Goal: Task Accomplishment & Management: Manage account settings

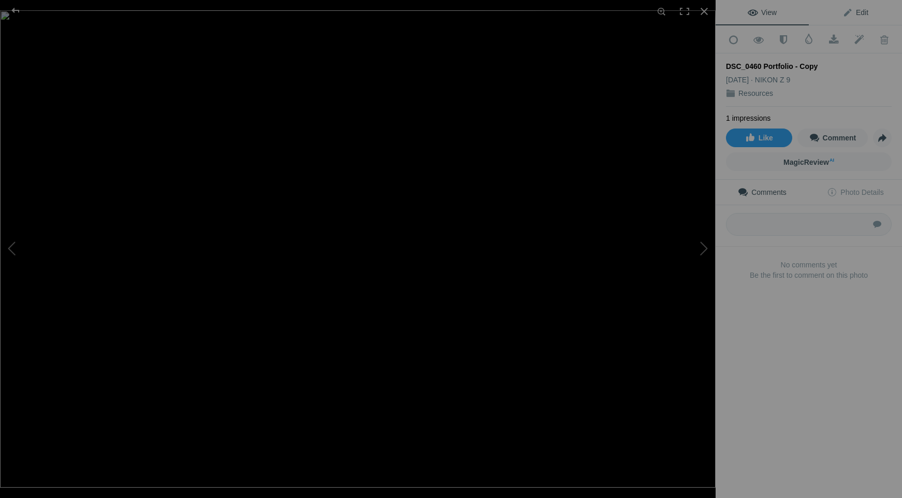
click at [845, 18] on link "Edit" at bounding box center [855, 12] width 93 height 25
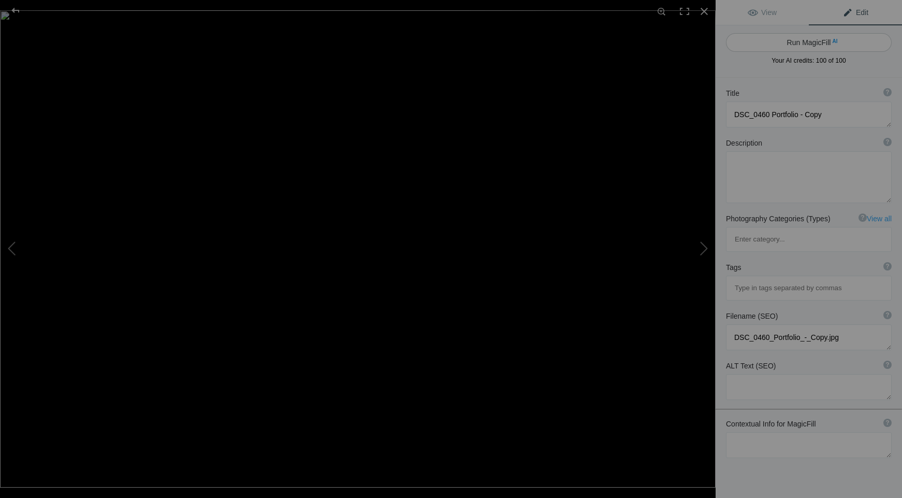
click at [804, 42] on button "Run MagicFill AI" at bounding box center [809, 42] width 166 height 19
type textarea "Horseshoe Bend: A Stunning View of Nature's Curves"
type textarea "Experience the breathtaking beauty of Horseshoe Bend, a natural wonder located …"
type textarea "horseshoe-bend-colorado-river.jpg"
type textarea "Aerial view of Horseshoe Bend, showcasing the Colorado River winding through re…"
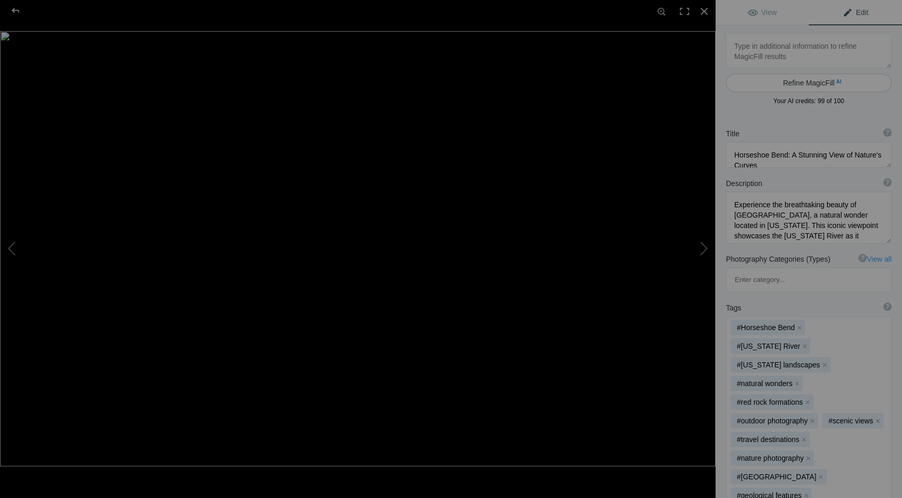
click at [751, 80] on button "Refine MagicFill AI" at bounding box center [809, 83] width 166 height 19
type textarea "DSC_0650"
type textarea "DSC_0650.jpg"
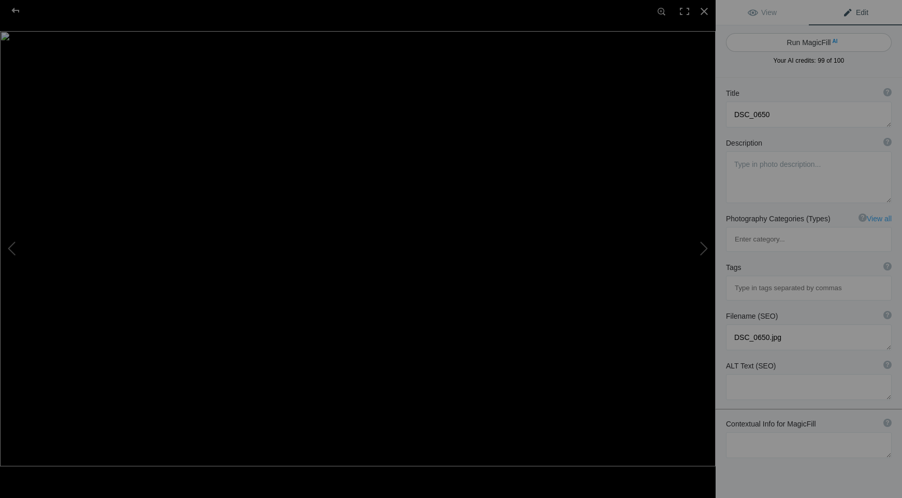
click at [804, 41] on button "Run MagicFill AI" at bounding box center [809, 42] width 166 height 19
type textarea "Breathtaking View of Bryce Canyon National Park"
type textarea "Experience the stunning beauty of Bryce Canyon National Park with this captivat…"
type textarea "bryce-canyon-national-park-view.jpg"
type textarea "A panoramic view of Bryce Canyon National Park showcasing its unique hoodoo roc…"
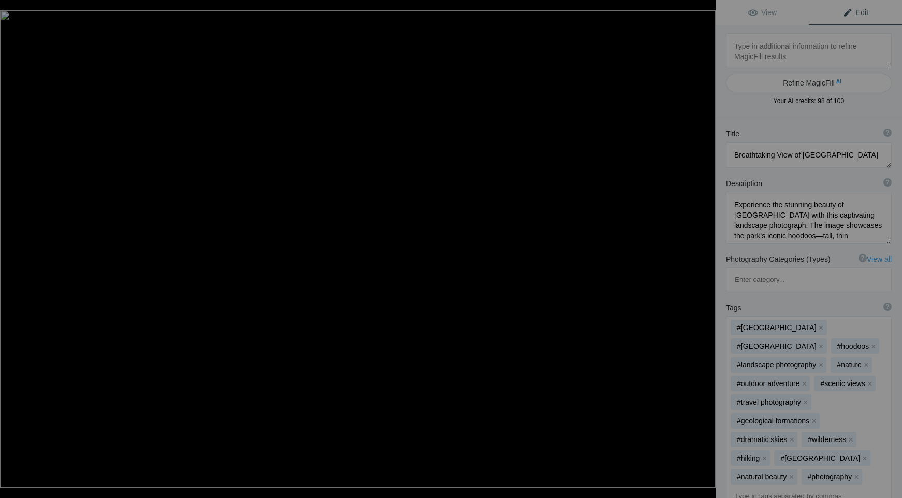
type textarea "DSC_1401"
type textarea "DSC_1401.jpg"
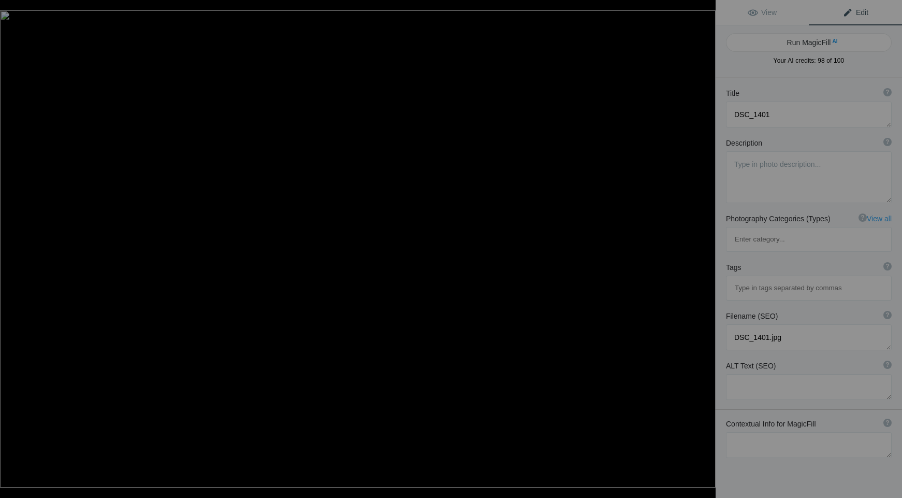
click at [804, 41] on button "Run MagicFill AI" at bounding box center [809, 42] width 166 height 19
type textarea "Grand Canyon View with Ancient Tree"
type textarea "This stunning photograph captures a breathtaking view of the Grand Canyon, fram…"
type textarea "grand-canyon-view-ancient-tree.jpg"
type textarea "A close-up of a gnarled tree branch in the foreground with the Grand Canyon in …"
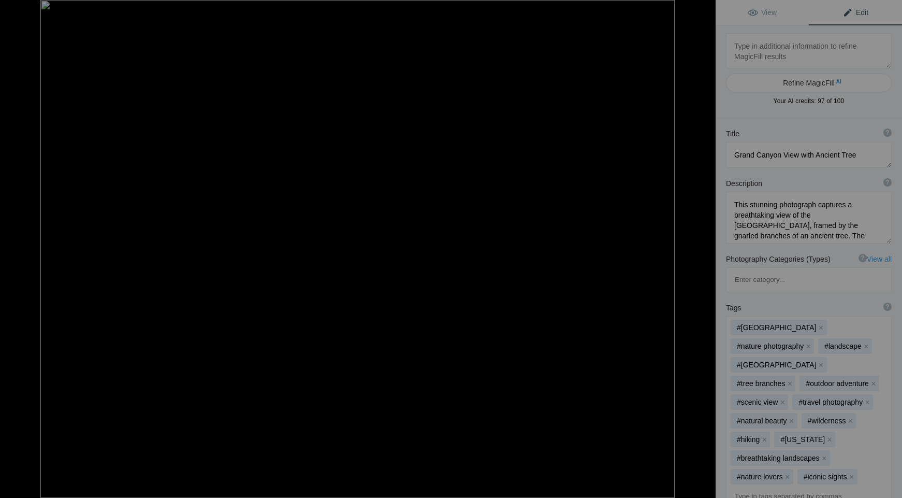
type textarea "DSC_1968 South Africa"
type textarea "DSC_1968_South_Africa.jpg"
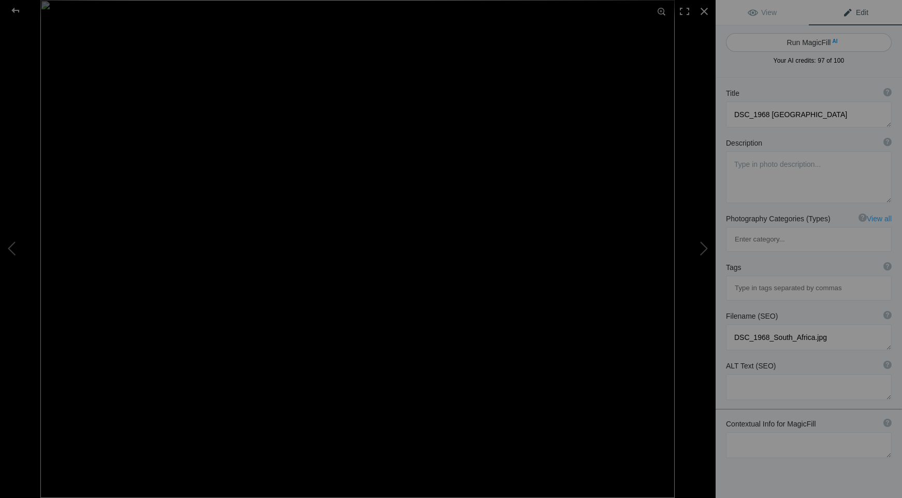
click at [772, 43] on button "Run MagicFill AI" at bounding box center [809, 42] width 166 height 19
type textarea "Majestic Waterbuck in South African Wilderness"
type textarea "This stunning photograph captures a majestic waterbuck standing gracefully amid…"
type textarea "majestic-waterbuck-south-africa.jpg"
type textarea "A waterbuck standing among green foliage in the South African wilderness, showc…"
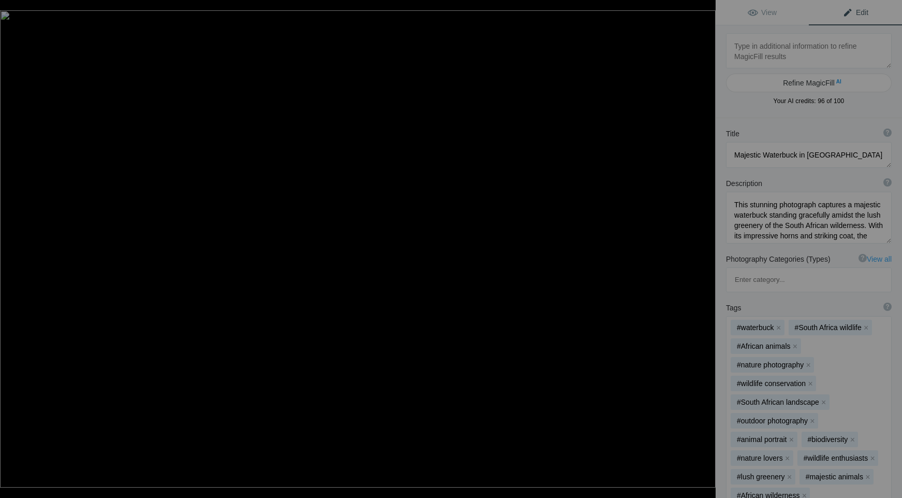
type textarea "DSC_2227 Southwestern trip"
type textarea "DSC_2227_Southwestern_trip.jpg"
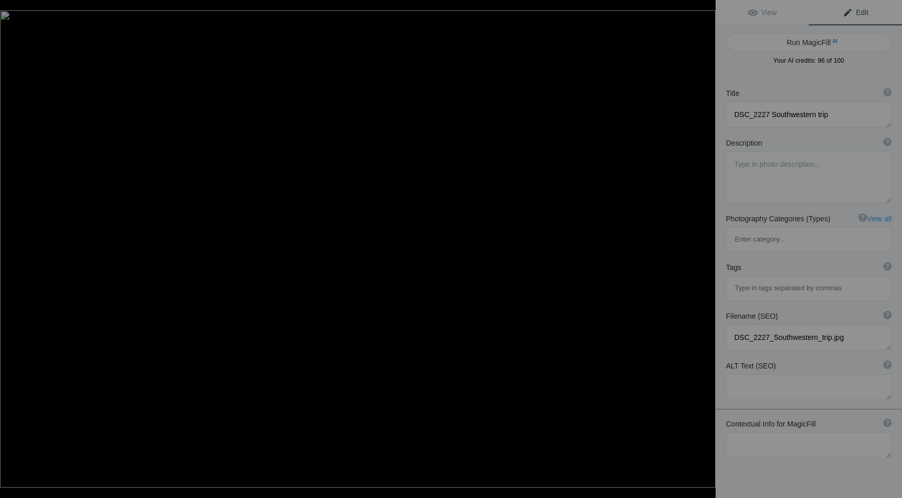
click at [772, 43] on button "Run MagicFill AI" at bounding box center [809, 42] width 166 height 19
type textarea "Balanced Rock Formation in Southwestern Landscape"
type textarea "This stunning image captures a unique rock formation known as Balanced Rock, se…"
type textarea "balanced-rock-formation-southwest.jpg"
type textarea "A balanced rock formation stands atop a red sandstone cliff against a clear blu…"
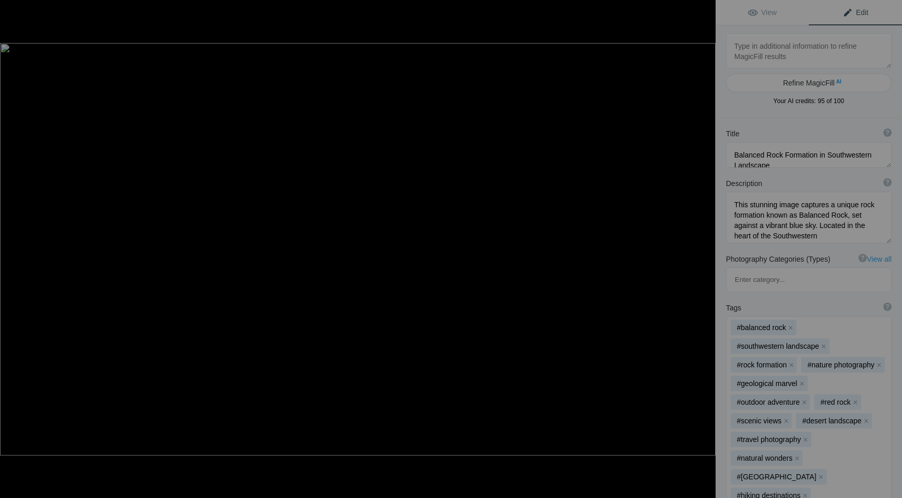
type textarea "DSC_2469 Southwest Trip"
type textarea "DSC_2469_Southwest_Trip.jpg"
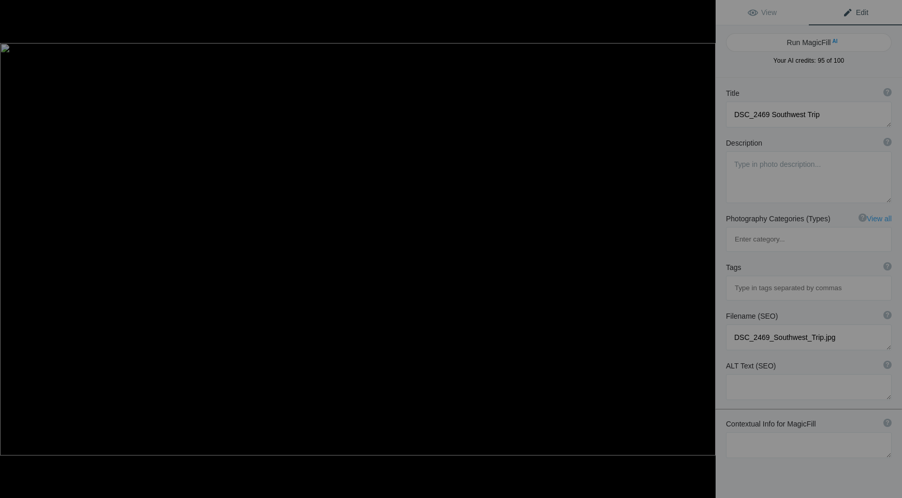
click at [772, 43] on button "Run MagicFill AI" at bounding box center [809, 42] width 166 height 19
type textarea "Majestic Arches National Park Landscape at Sunset"
type textarea "Experience the breathtaking beauty of Arches National Park in this stunning pho…"
type textarea "arches-national-park-sunset-landscape.jpg"
type textarea "A stunning view of Arches National Park showcasing vibrant orange rock formatio…"
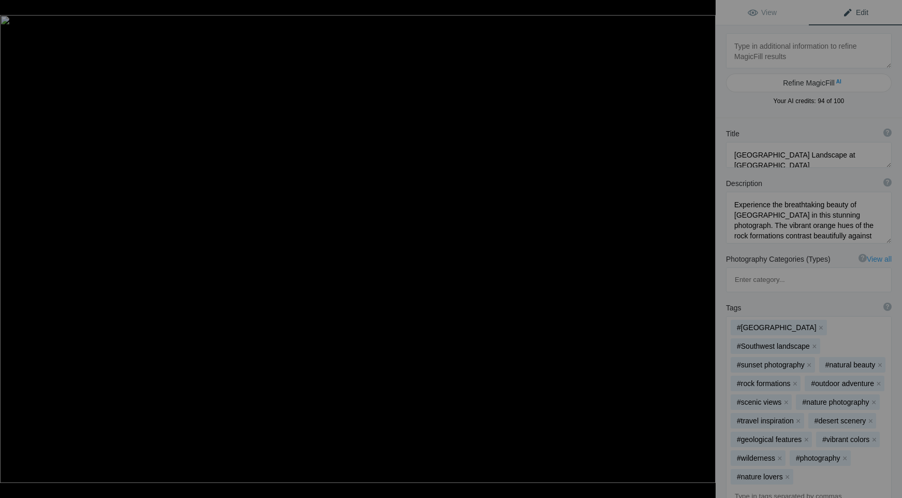
type textarea "DSC_2480 Southwest Trip"
type textarea "DSC_2480_Southwest_Trip.jpg"
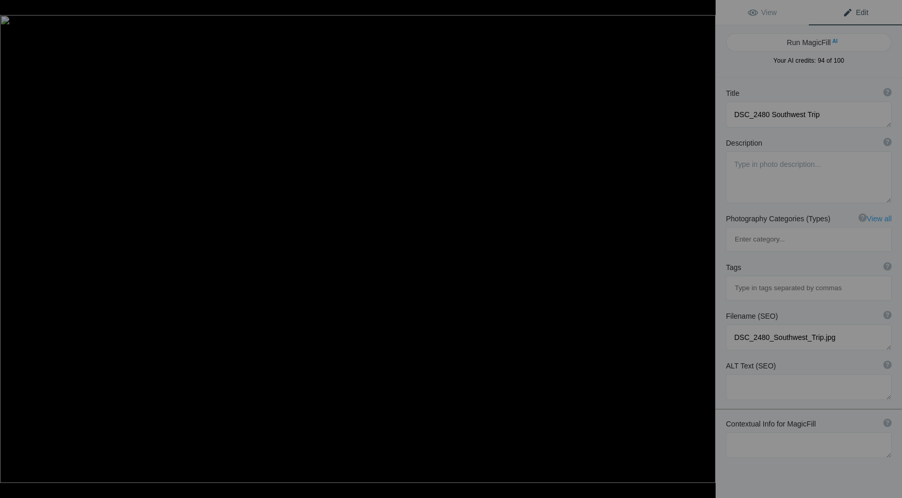
click at [772, 43] on button "Run MagicFill AI" at bounding box center [809, 42] width 166 height 19
type textarea "Stunning Sunset at Arches National Park"
type textarea "Experience the breathtaking beauty of Arches National Park with this vibrant ph…"
type textarea "arches-national-park-sunset.jpg"
type textarea "A stunning view of Arches National Park featuring vibrant sandstone formations …"
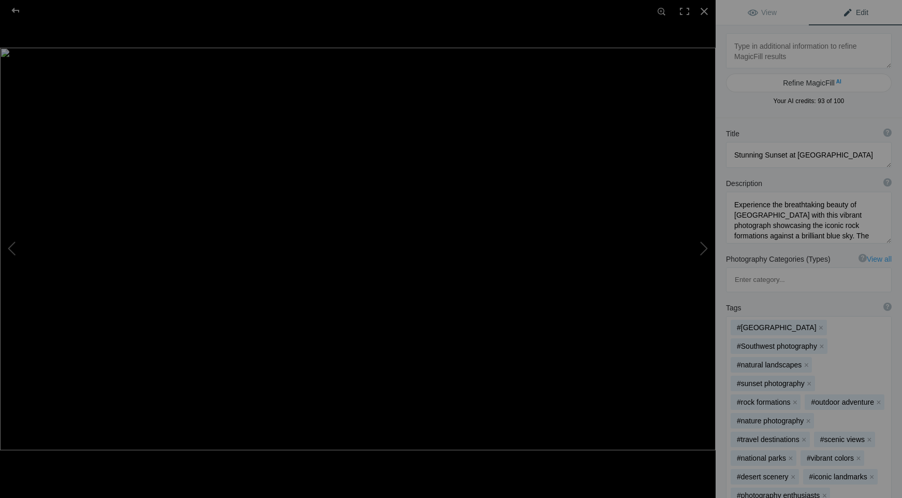
type textarea "DSC_2558 Southwest Trip"
type textarea "DSC_2558_Southwest_Trip.jpg"
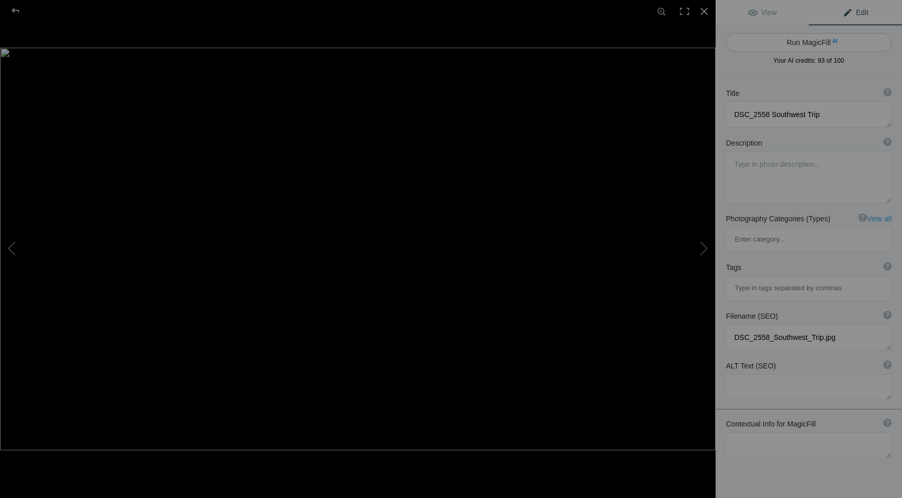
click at [785, 42] on button "Run MagicFill AI" at bounding box center [809, 42] width 166 height 19
type textarea "Stunning Sunset Over Arches National Park"
type textarea "Experience the breathtaking beauty of Arches National Park at sunset, where the…"
type textarea "arches-national-park-sunset.jpg"
type textarea "A stunning sunset view of Arches National Park, featuring golden rock formation…"
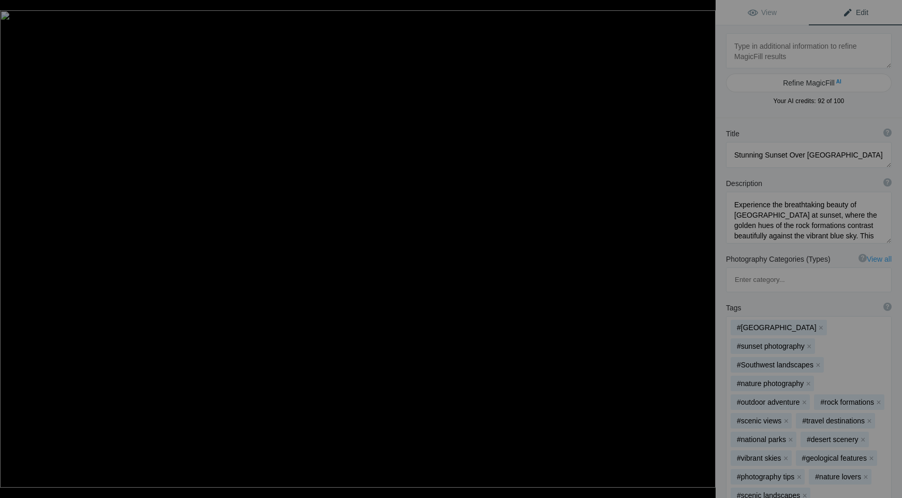
type textarea "DSC_2665 Southwestern trip"
type textarea "DSC_2665_Southwestern_trip.jpg"
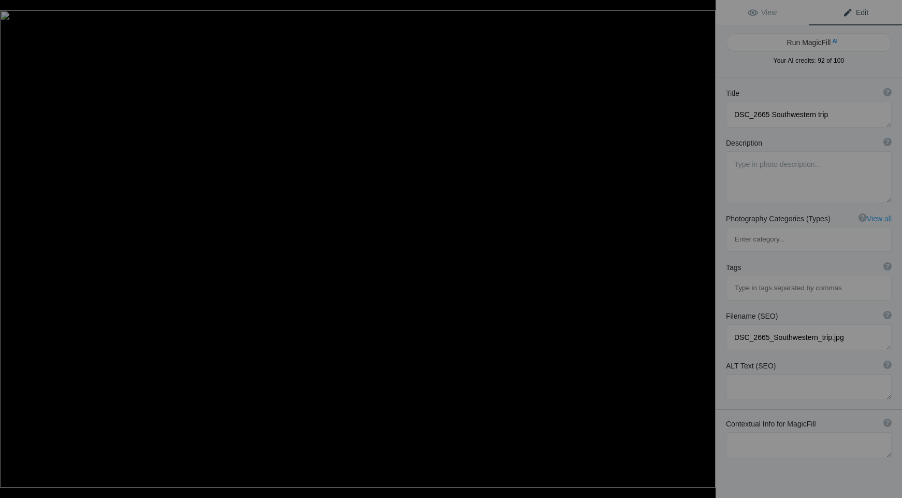
click at [785, 42] on button "Run MagicFill AI" at bounding box center [809, 42] width 166 height 19
type textarea "Majestic Rock Arch in Southwestern Landscape"
type textarea "This stunning image captures a breathtaking rock arch set against a vibrant blu…"
type textarea "majestic-rock-arch-southwestern-landscape.jpg"
type textarea "A close-up view of a rock arch against a blue sky, showcasing the warm tones of…"
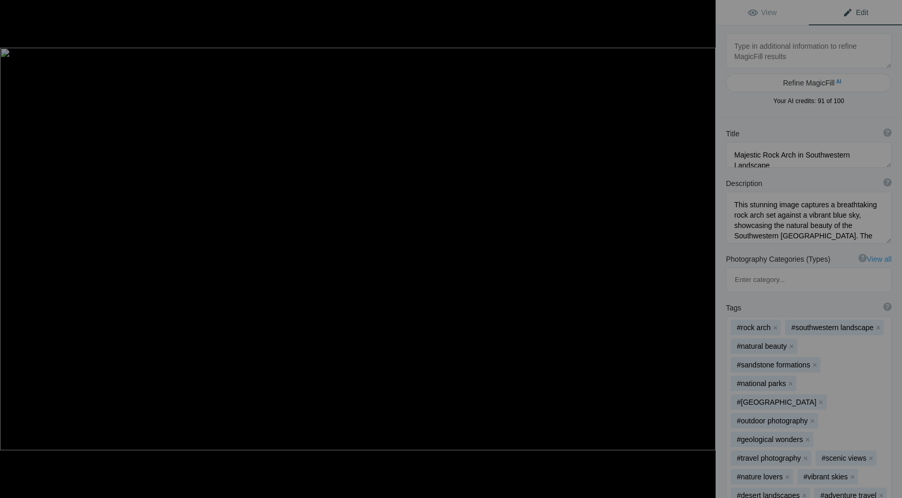
type textarea "DSC_3097 CAM 16 X 9"
type textarea "DSC_3097_CAM_16_X_9.jpg"
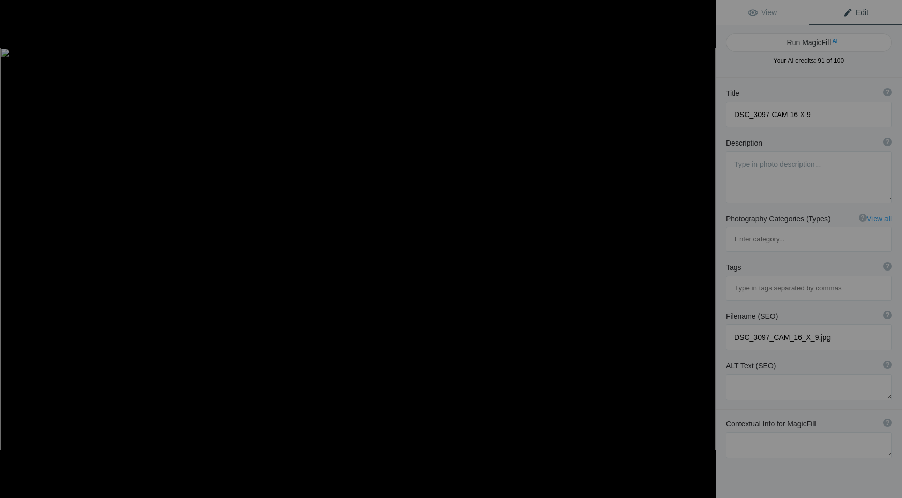
click at [785, 42] on button "Run MagicFill AI" at bounding box center [809, 42] width 166 height 19
type textarea "Playful Hippos in Tranquil Waters"
type textarea "This captivating image showcases a pair of hippos in their natural habitat, wit…"
type textarea "playful-hippos-tranquil-waters.jpg"
type textarea "A playful hippo yawning with another hippo floating nearby in tranquil waters, …"
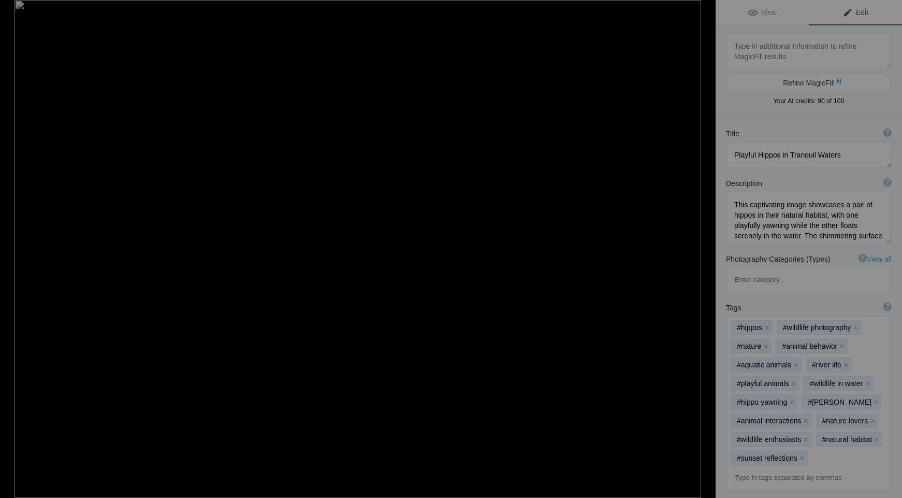
type textarea "DSC_3132 Southwestern trip"
type textarea "DSC_3132_Southwestern_trip.jpg"
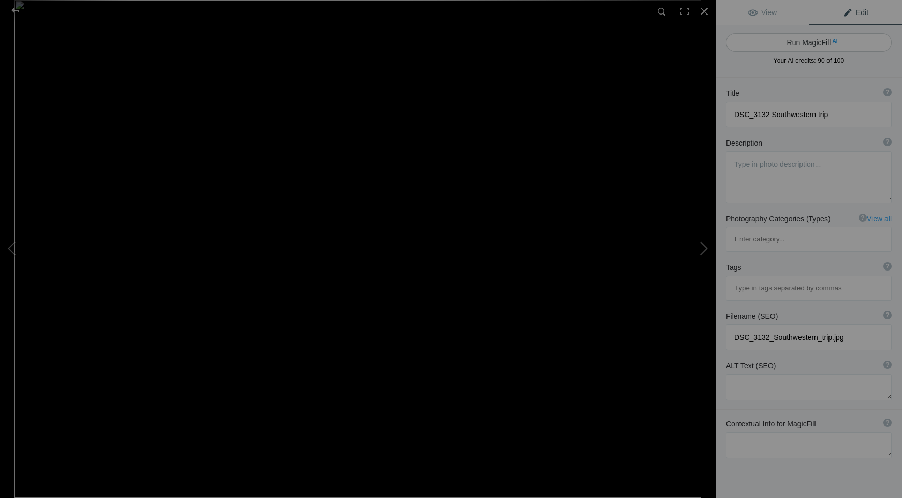
click at [786, 42] on button "Run MagicFill AI" at bounding box center [809, 42] width 166 height 19
type textarea "Balanced Rock at Arches National Park: A Southwestern Adventure"
type textarea "Experience the stunning beauty of Balanced Rock, a remarkable geological format…"
type textarea "balanced-rock-arches-national-park.jpg"
type textarea "A towering rock formation known as Balanced Rock at Arches National Park, surro…"
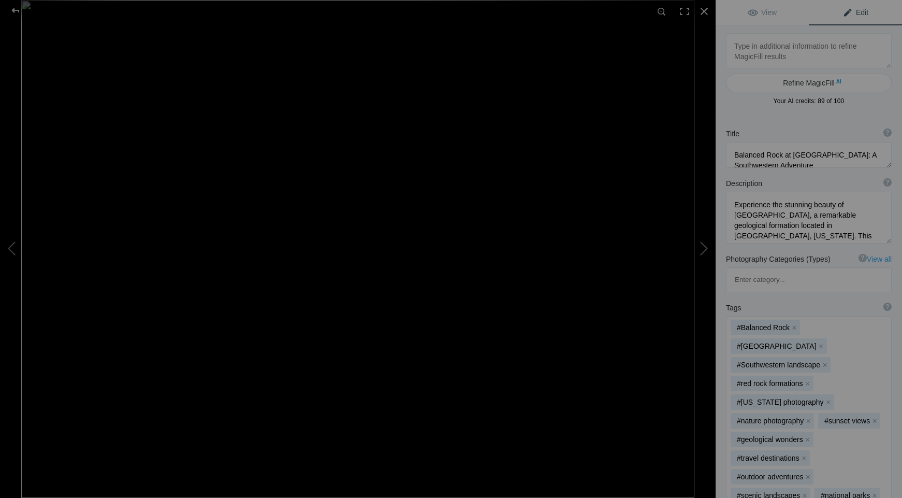
type textarea "DSC_3204 Portfolio"
type textarea "DSC_3204_Portfolio.jpg"
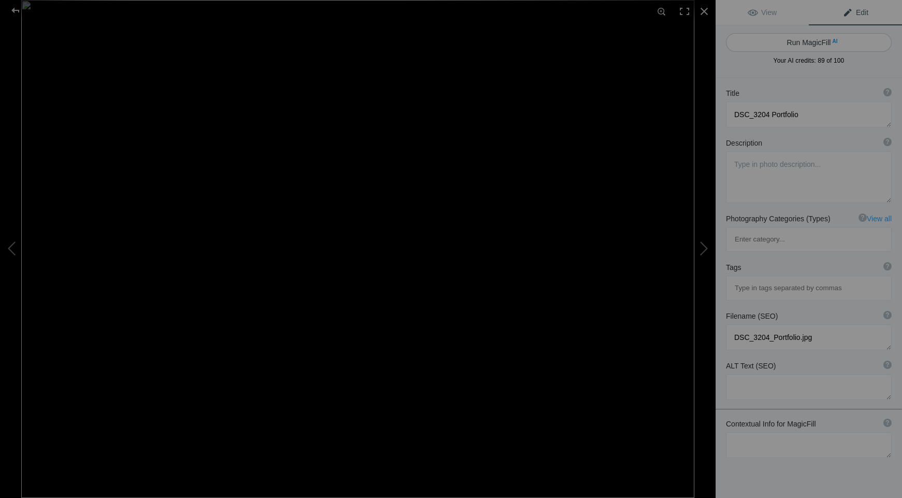
click at [791, 43] on button "Run MagicFill AI" at bounding box center [809, 42] width 166 height 19
type textarea "Stunning Night Sky Over Balanced Rock in Arches National Park"
type textarea "Experience the breathtaking beauty of the night sky captured over Balanced Rock…"
type textarea "balanced-rock-night-sky-arches-national-park.jpg"
type textarea "Night sky filled with stars over Balanced Rock in Arches National Park, showcas…"
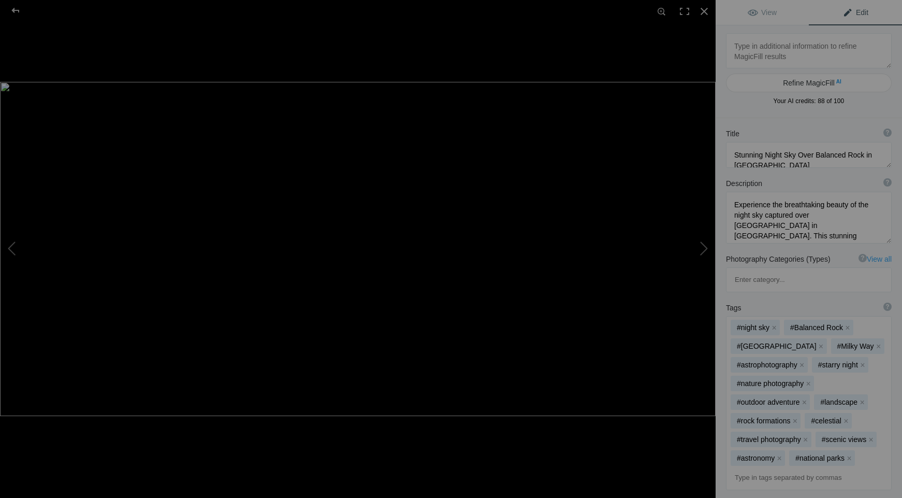
type textarea "DSC_3515 Portfolio final"
type textarea "DSC_3515_Portfolio_final.jpg"
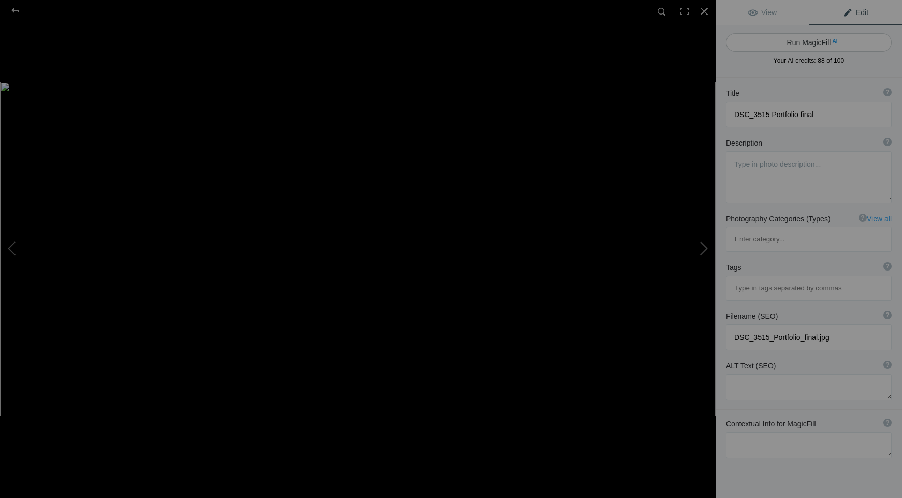
click at [788, 41] on button "Run MagicFill AI" at bounding box center [809, 42] width 166 height 19
type textarea "Serene Sunset Over Calm Waters with Tropical Foliage"
type textarea "Experience the tranquil beauty of a stunning sunset over calm waters, framed by…"
type textarea "serene-sunset-calm-waters-tropical-foliage.jpg"
type textarea "A serene sunset over calm waters, with sailboats in the distance and tropical f…"
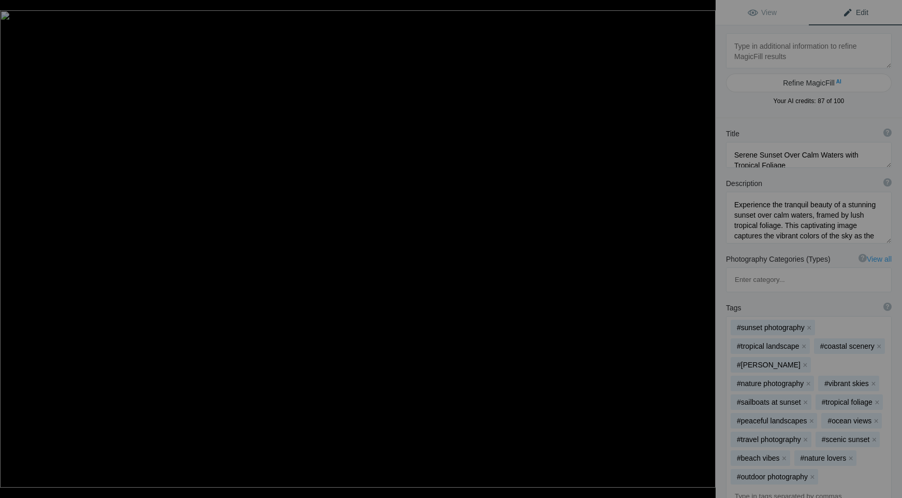
type textarea "DSC_3706 South Africa"
type textarea "DSC_3706_South_Africa.jpg"
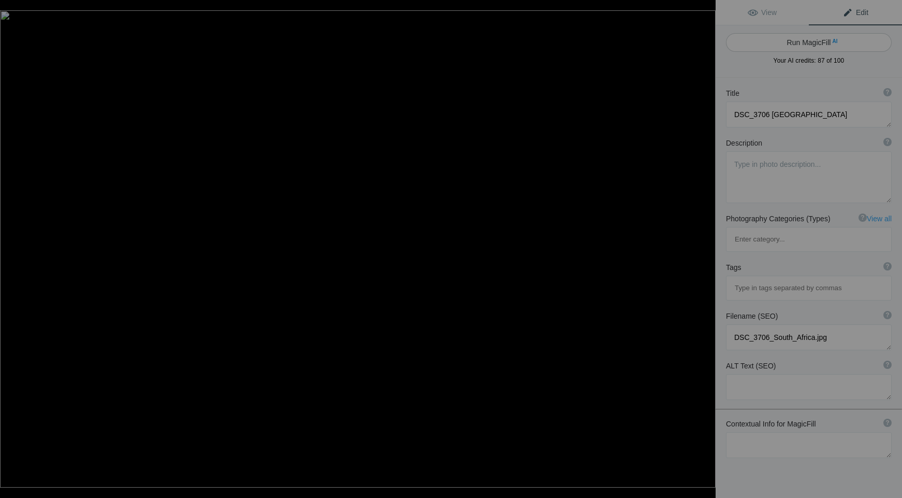
click at [788, 42] on button "Run MagicFill AI" at bounding box center [809, 42] width 166 height 19
type textarea "Majestic Waterfall in South Africa's Scenic Landscape"
type textarea "Experience the breathtaking beauty of a stunning waterfall cascading over rugge…"
type textarea "majestic-waterfall-south-africa.jpg"
type textarea "A stunning waterfall cascading over rocky cliffs in South Africa, surrounded by…"
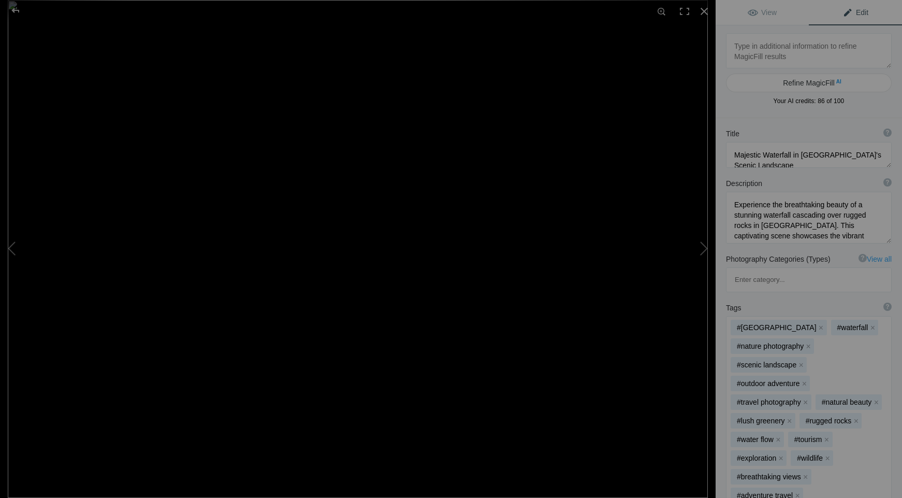
type textarea "DSC_3736 South Africa"
type textarea "DSC_3736_South_Africa.jpg"
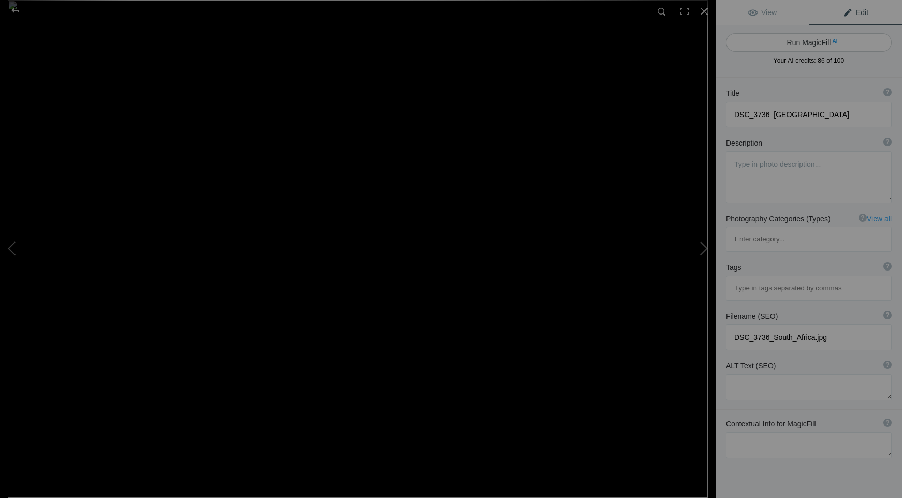
click at [792, 46] on button "Run MagicFill AI" at bounding box center [809, 42] width 166 height 19
type textarea "Stunning Waterfall and Rock Formations in South Africa"
type textarea "Experience the breathtaking beauty of South Africa's natural landscapes with th…"
type textarea "stunning-waterfall-rock-formations-south-africa.jpg"
type textarea "A waterfall cascading over rugged rock formations in South Africa, showcasing t…"
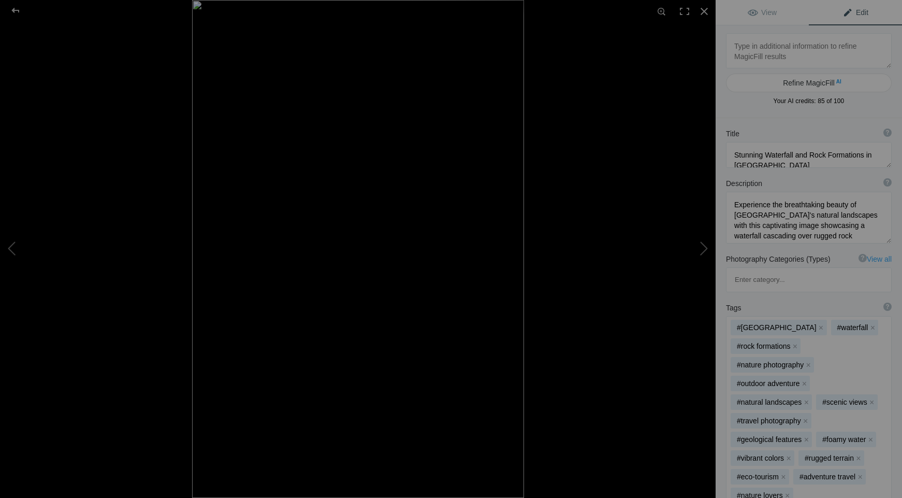
type textarea "DSC_3744 1 4th of Second"
type textarea "DSC_3744_1_4th_of_Second.jpg"
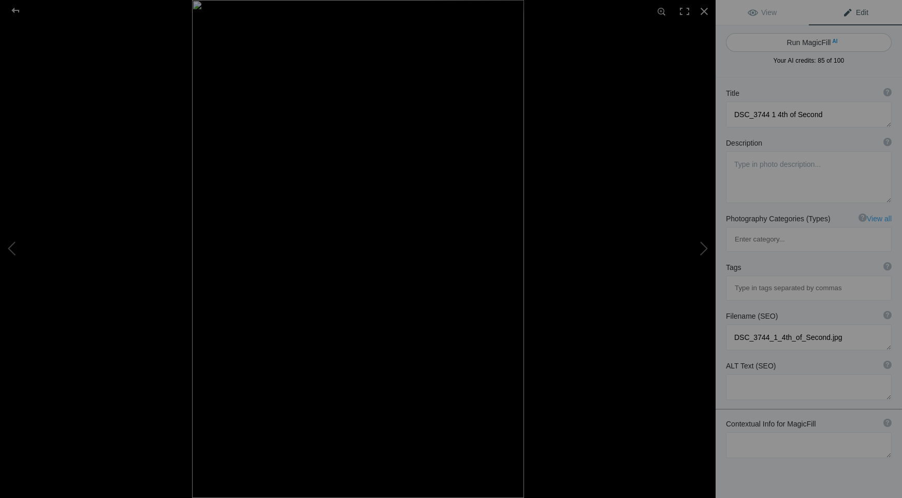
click at [796, 38] on button "Run MagicFill AI" at bounding box center [809, 42] width 166 height 19
type textarea "Captivating Flow of a Mountain Stream"
type textarea "Experience the serene beauty of a mountain stream as it cascades over smooth ro…"
type textarea "mountain-stream-flow.jpg"
type textarea "A close-up view of a mountain stream flowing over rocks, surrounded by greenery…"
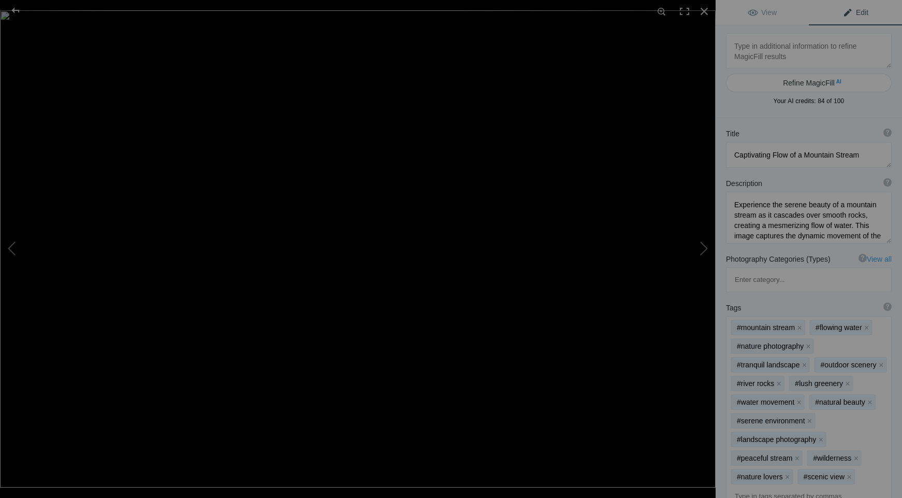
type textarea "DSC_3937 South Africa"
type textarea "DSC_3937_South_Africa.jpg"
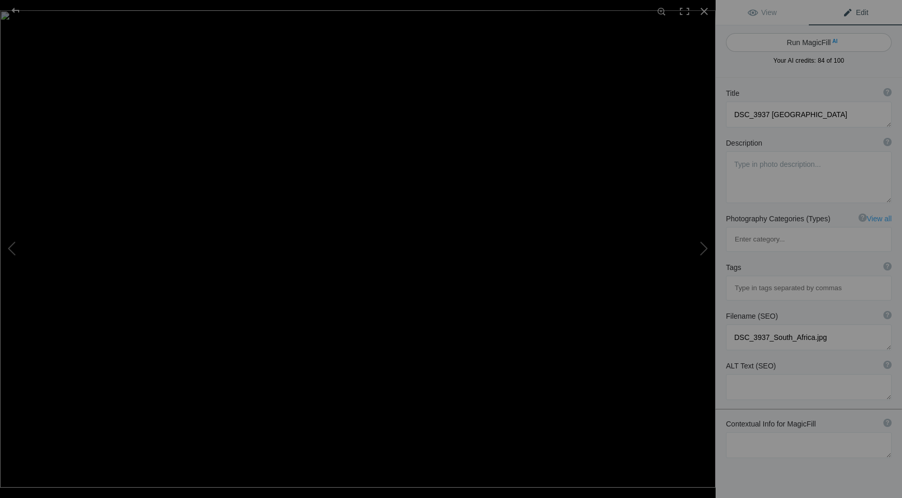
click at [795, 36] on button "Run MagicFill AI" at bounding box center [809, 42] width 166 height 19
type textarea "Majestic Rhinos in South Africa's Wilderness"
type textarea "Witness the beauty of nature with this stunning photograph capturing two majest…"
type textarea "majestic-rhinos-south-africa.jpg"
type textarea "Two rhinoceroses grazing in the wilds of South Africa, illuminated by soft gold…"
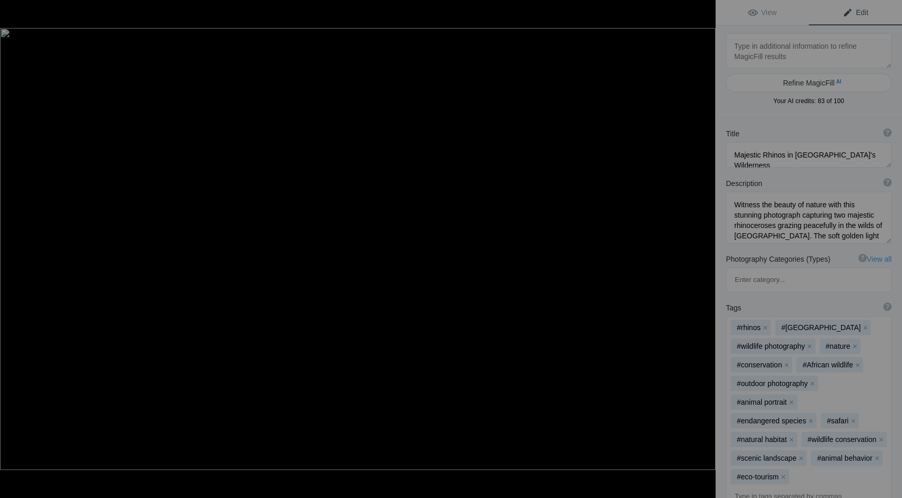
type textarea "DSC_5269 South AFrica"
type textarea "DSC_5269_South_AFrica.jpg"
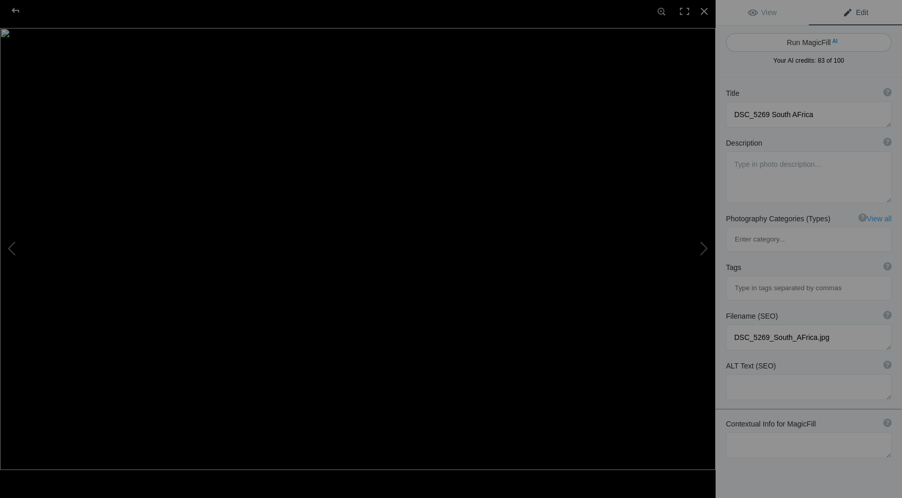
click at [804, 42] on button "Run MagicFill AI" at bounding box center [809, 42] width 166 height 19
type textarea "Majestic African Elephant in South Africa's Wilderness"
type textarea "Witness the grandeur of a majestic African elephant standing tall in the vibran…"
type textarea "majestic-african-elephant-south-africa.jpg"
type textarea "A majestic African elephant stands in the South African wilderness, showcasing …"
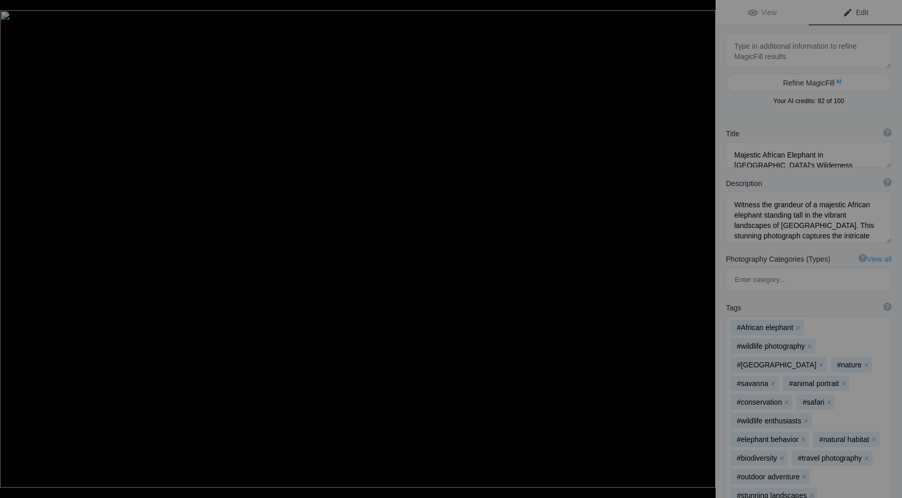
type textarea "DSC_5428"
type textarea "DSC_5428.jpg"
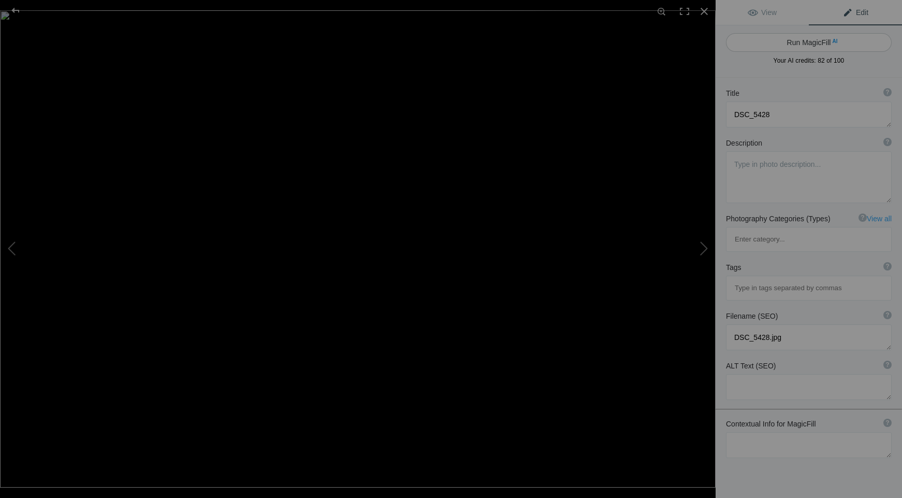
click at [802, 42] on button "Run MagicFill AI" at bounding box center [809, 42] width 166 height 19
type textarea "Majestic African Buffalo Staring Intently"
type textarea "This striking image captures a majestic African buffalo, showcasing its impress…"
type textarea "african-buffalo-intense-gaze.jpg"
type textarea "A close-up of a majestic African buffalo with prominent horns, staring intently…"
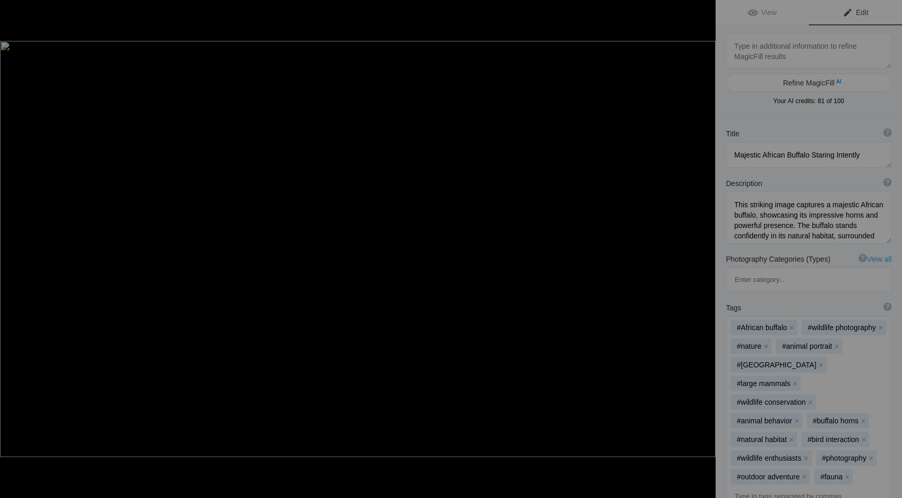
type textarea "DSC_6133 South West 2016"
type textarea "DSC_6133_South_West_2016.jpg"
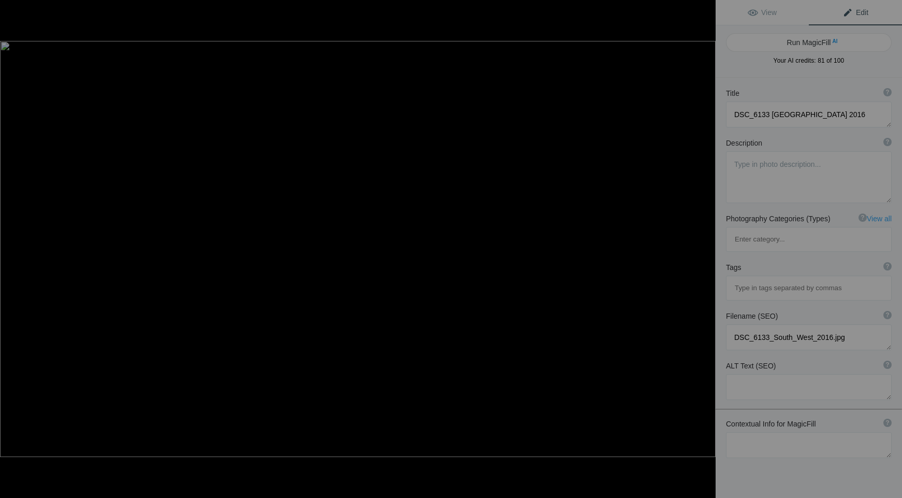
click at [802, 42] on button "Run MagicFill AI" at bounding box center [809, 42] width 166 height 19
type textarea "Majestic Bison Grazing in the Southwest Landscape"
type textarea "This stunning photograph captures a solitary bison grazing peacefully in a vast…"
type textarea "majestic-bison-grazing-southwest.jpg"
type textarea "A bison grazing in a golden grassland with a mountain range in the background, …"
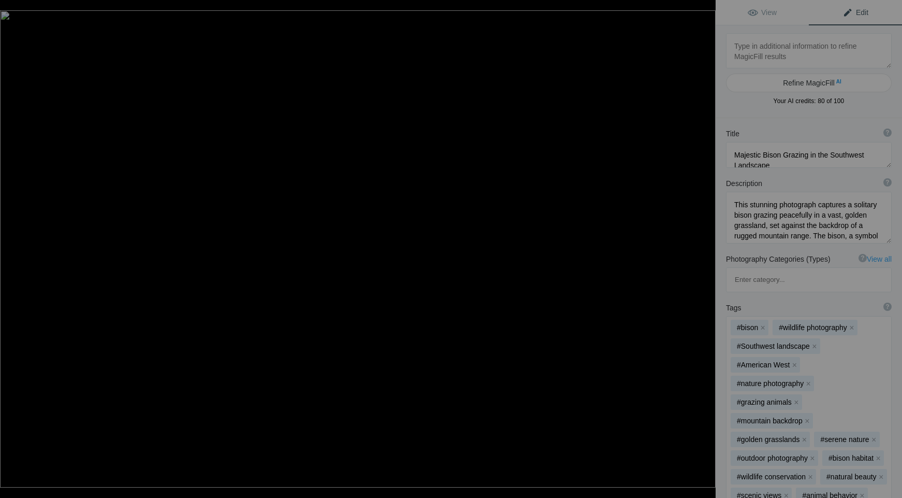
type textarea "DSC_6745 Vegas 2024"
type textarea "DSC_6745_Vegas_2024.jpg"
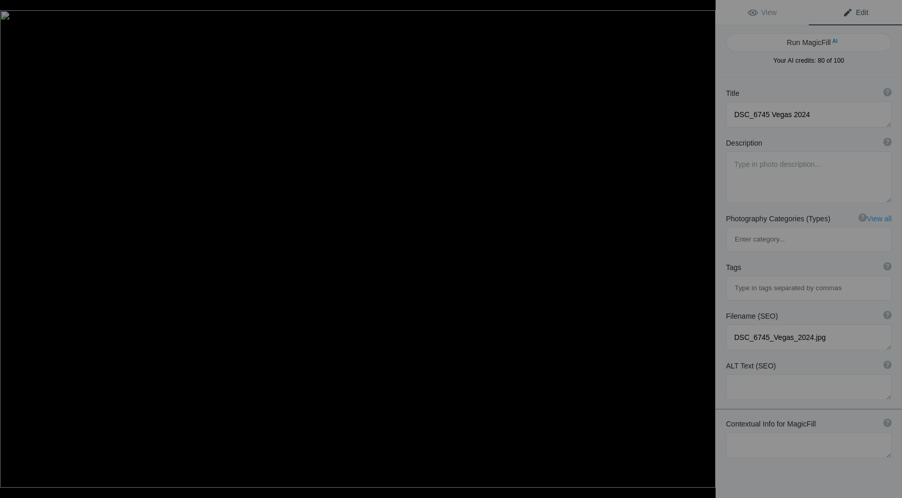
click at [802, 42] on button "Run MagicFill AI" at bounding box center [809, 42] width 166 height 19
type textarea "Mesmerizing Geological Patterns of Death Valley"
type textarea "Explore the stunning geological formations of Death Valley, where vibrant layer…"
type textarea "death-valley-geological-patterns.jpg"
type textarea "Aerial view of the colorful geological patterns in Death Valley, showcasing und…"
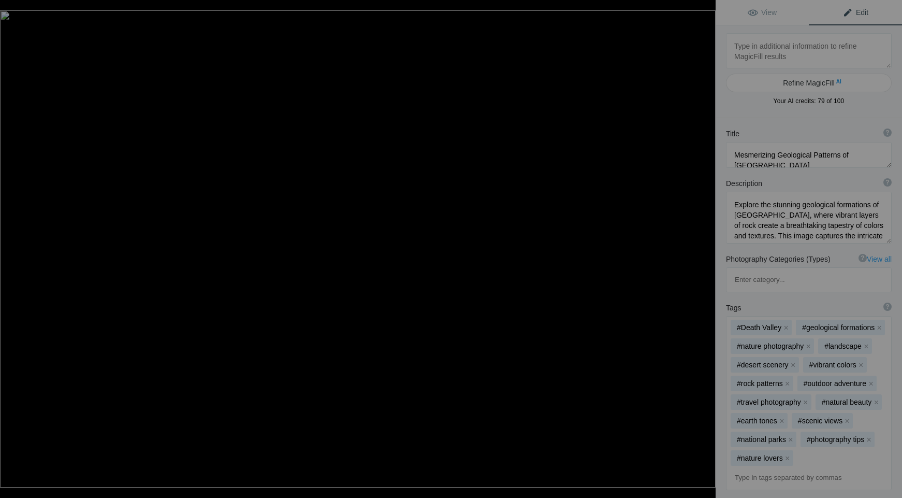
type textarea "DSC_6847"
type textarea "DSC_6847.jpg"
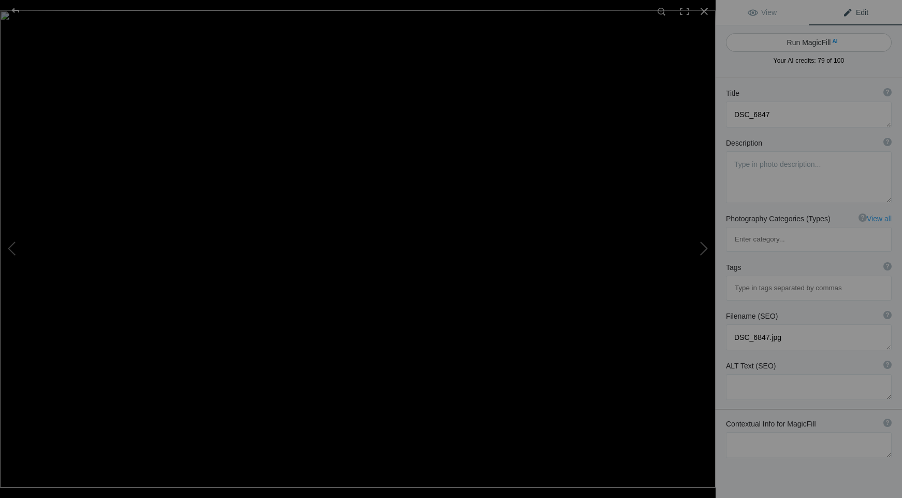
click at [793, 42] on button "Run MagicFill AI" at bounding box center [809, 42] width 166 height 19
type textarea "Majestic Leopard in Natural Habitat"
type textarea "This stunning photograph captures a majestic leopard gracefully navigating thro…"
type textarea "majestic-leopard-natural-habitat.jpg"
type textarea "A leopard standing in tall grass, showcasing its distinctive spotted coat in a …"
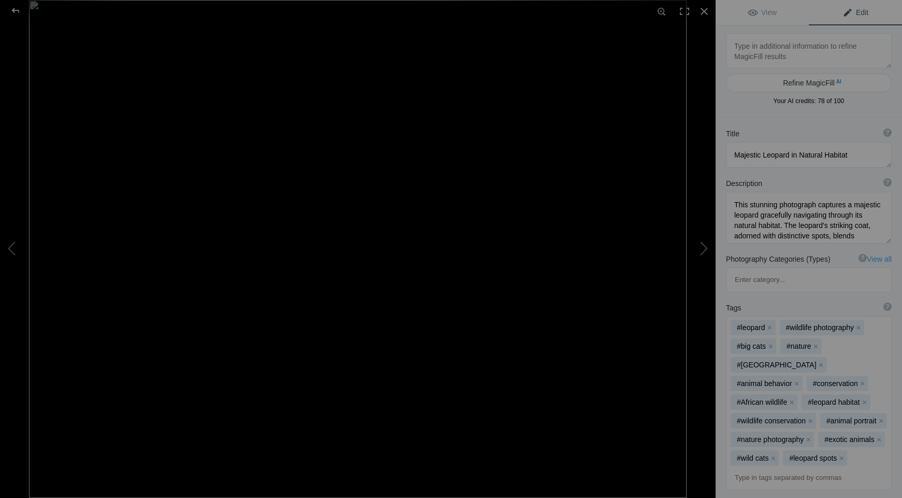
type textarea "DSC_6856"
type textarea "DSC_6856.jpg"
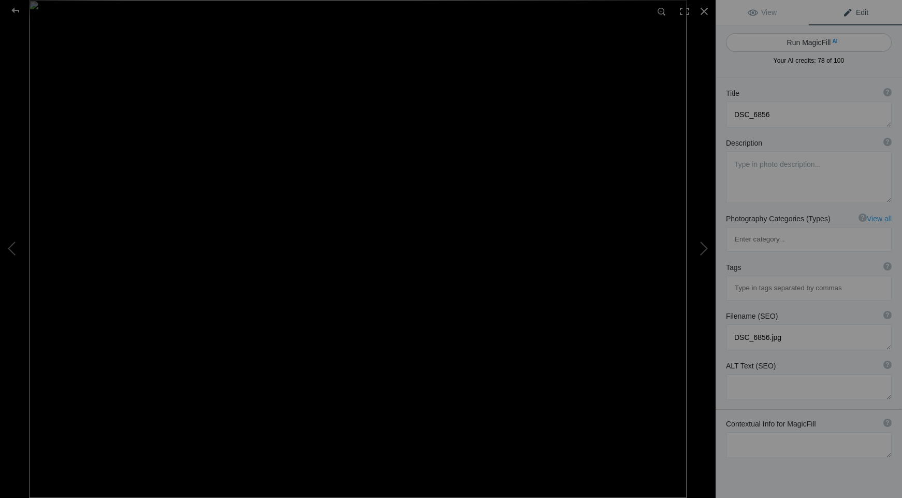
click at [786, 43] on button "Run MagicFill AI" at bounding box center [809, 42] width 166 height 19
type textarea "DSC_8126 PortFolio"
type textarea "DSC_8126_PortFolio.jpg"
type textarea "Majestic Leopard Stalking Through Grasslands"
type textarea "This stunning image captures a majestic leopard stealthily moving through the g…"
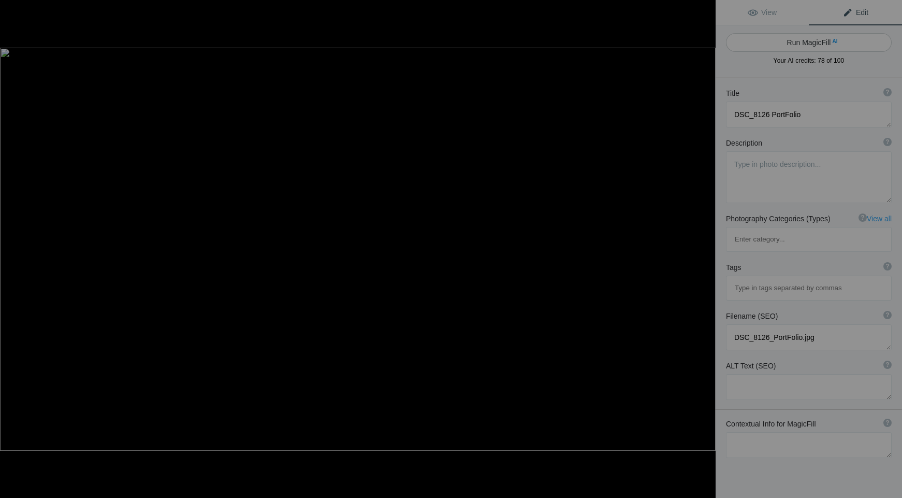
type textarea "majestic-leopard-stalking-grasslands.jpg"
type textarea "A leopard stealthily walking through tall grass, showcasing its distinctive spo…"
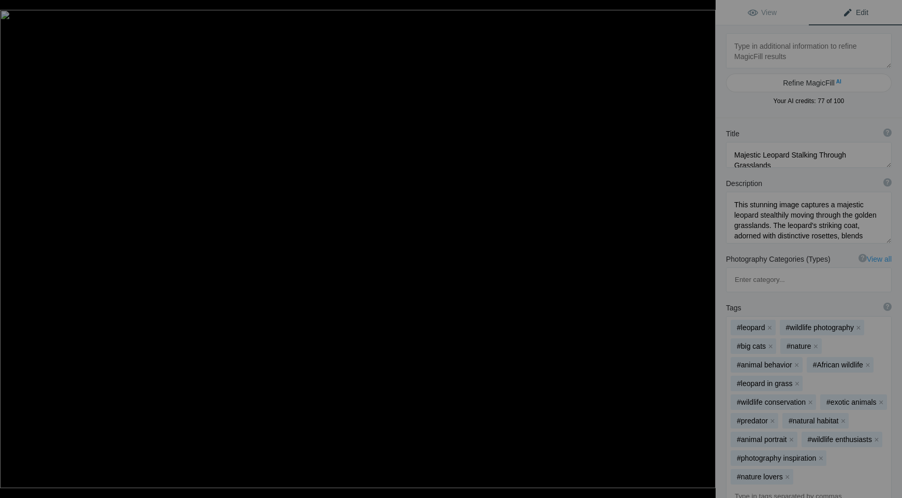
type textarea "DSC_8388"
type textarea "DSC_8388.jpg"
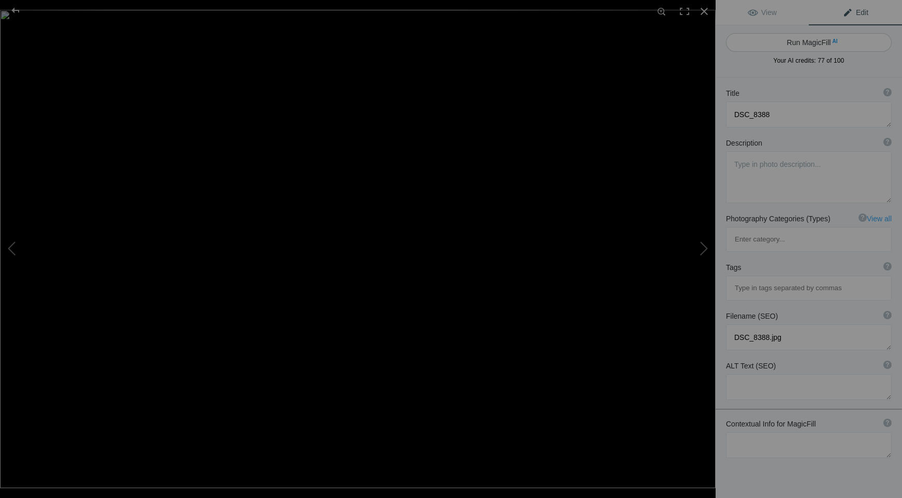
click at [784, 46] on button "Run MagicFill AI" at bounding box center [809, 42] width 166 height 19
type textarea "Breathtaking Mountain View Overlooking Lush Valley"
type textarea "Experience the stunning beauty of nature with this panoramic view of a lush val…"
type textarea "breathtaking-mountain-view-lush-valley.jpg"
type textarea "Panoramic view of a lush valley surrounded by mountains under a clear blue sky,…"
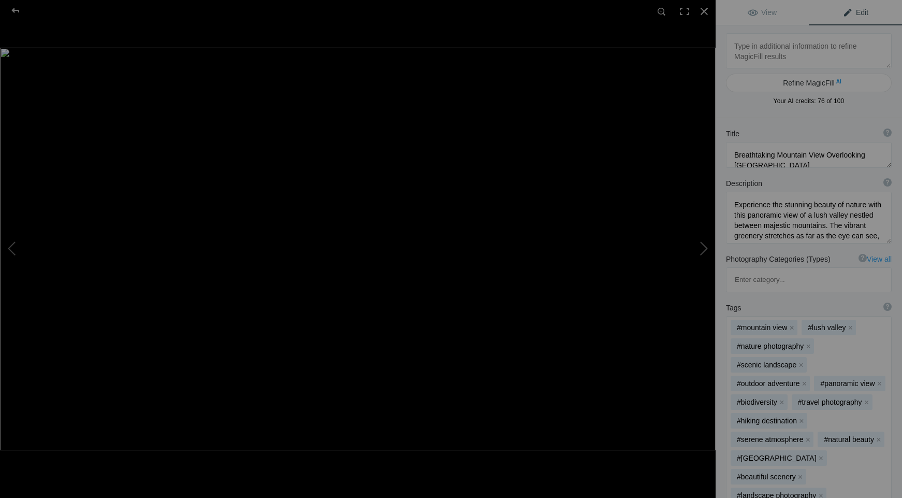
type textarea "DSC_8471 South Afriica"
type textarea "DSC_8471_South_Afriica.jpg"
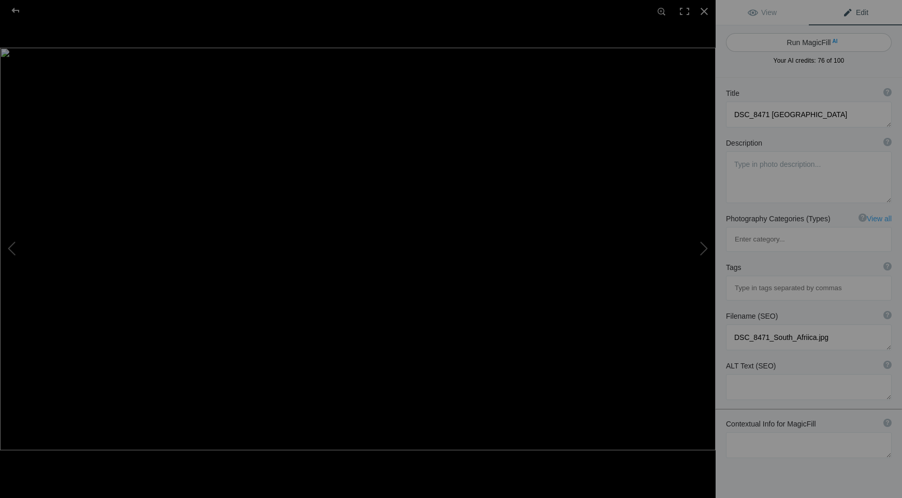
click at [822, 41] on button "Run MagicFill AI" at bounding box center [809, 42] width 166 height 19
type textarea "Breathtaking Waterfall in South Africa's Lush Landscape"
type textarea "Experience the stunning beauty of a majestic waterfall cascading down rocky cli…"
type textarea "breathtaking-waterfall-south-africa.jpg"
type textarea "A stunning waterfall cascading down rocky cliffs in a lush green landscape in S…"
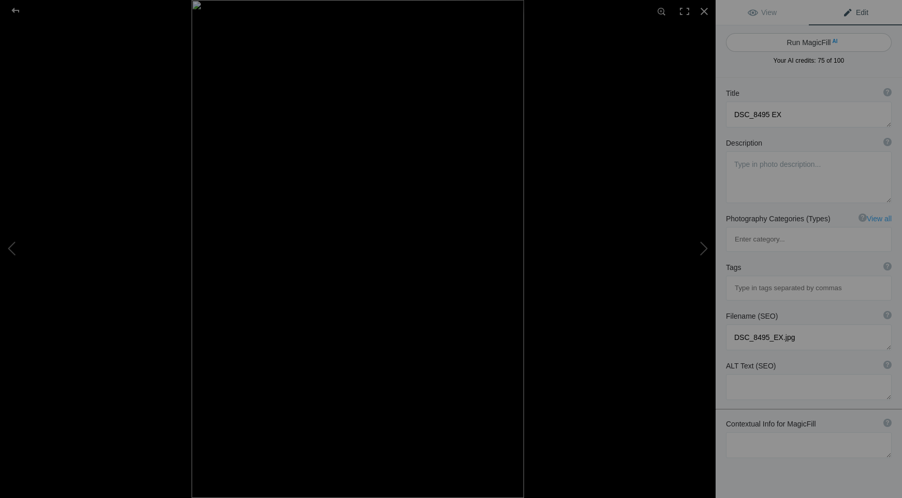
click at [821, 45] on button "Run MagicFill AI" at bounding box center [809, 42] width 166 height 19
click at [820, 45] on button "Run MagicFill AI" at bounding box center [809, 42] width 166 height 19
click at [793, 46] on button "Run MagicFill AI" at bounding box center [809, 42] width 166 height 19
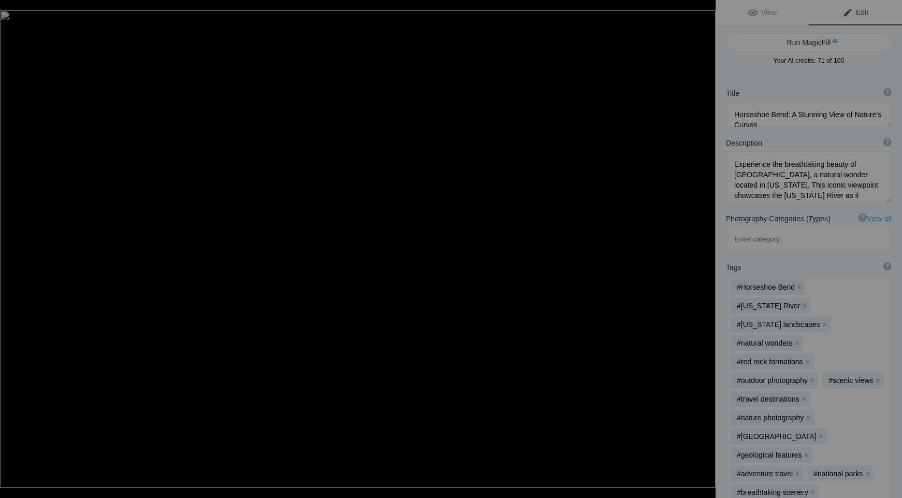
click at [793, 46] on button "Run MagicFill AI" at bounding box center [809, 42] width 166 height 19
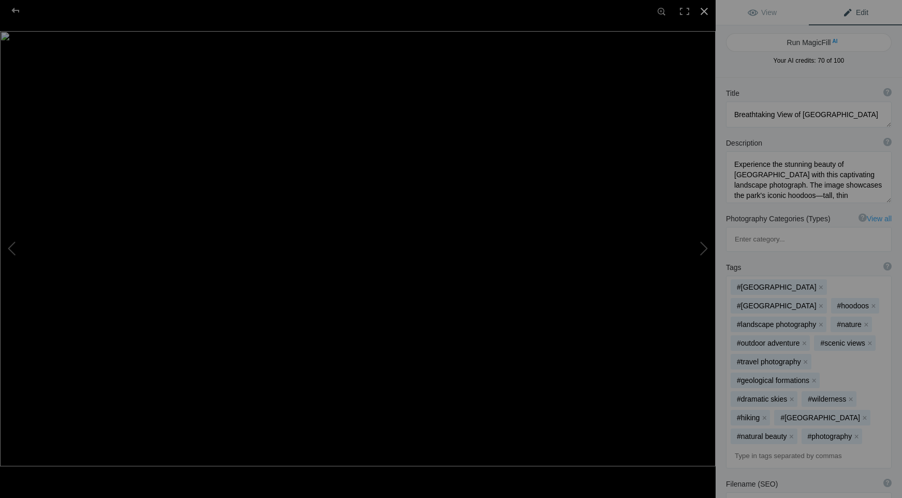
click at [706, 12] on div at bounding box center [704, 11] width 23 height 23
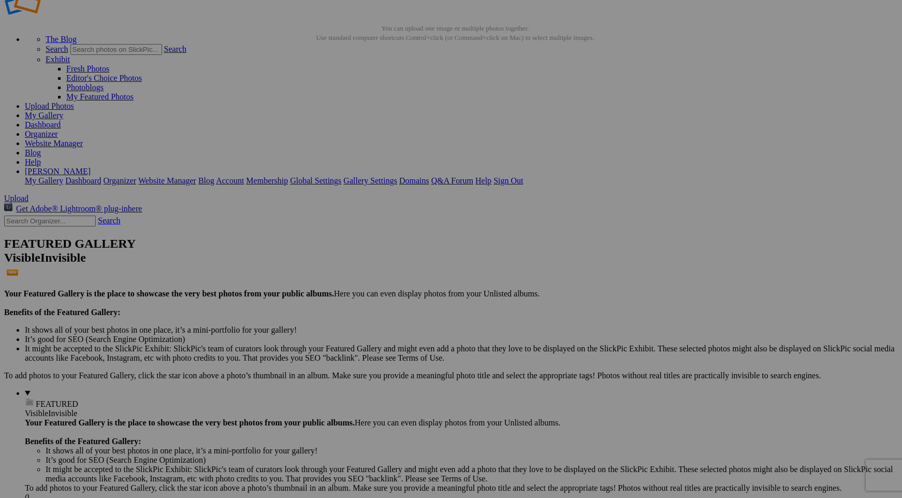
scroll to position [34, 0]
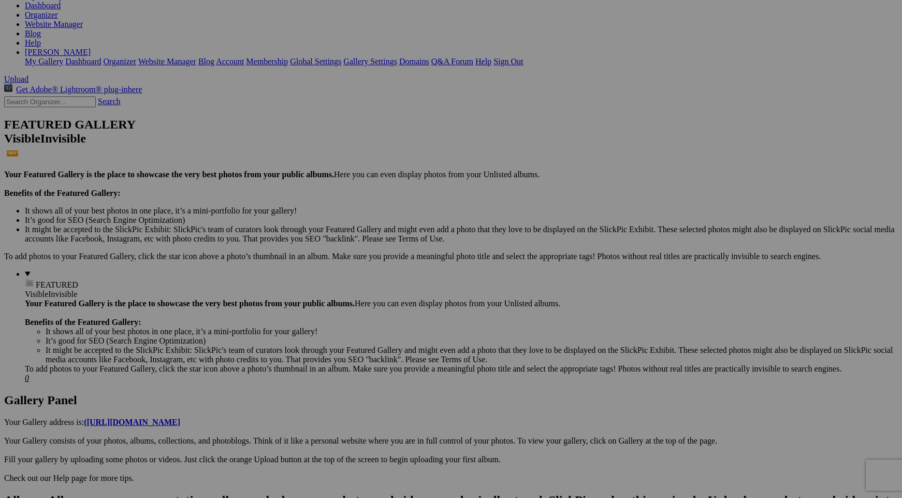
scroll to position [145, 0]
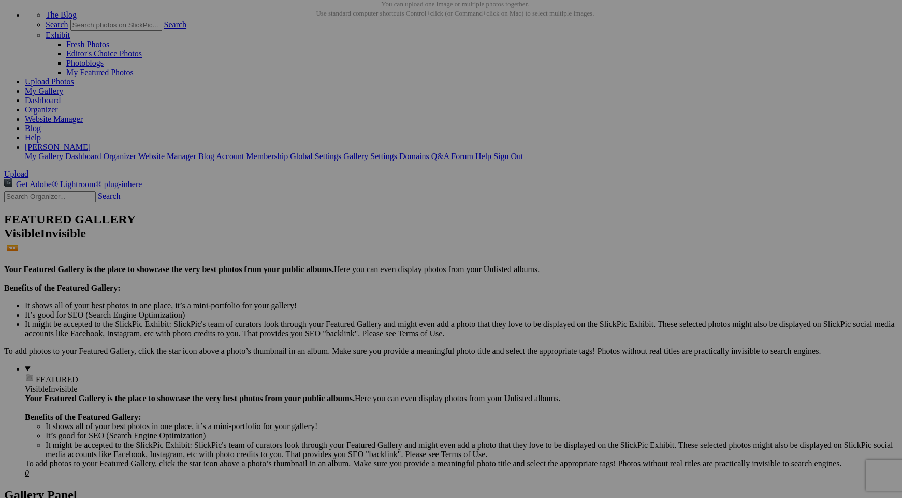
scroll to position [0, 0]
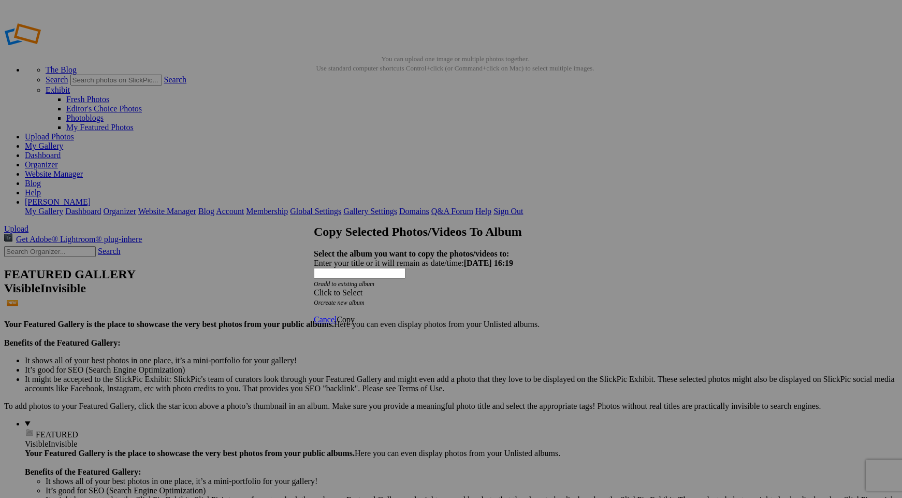
click at [365, 299] on link "create new album" at bounding box center [343, 302] width 44 height 7
click at [371, 258] on div "Enter your title or it will remain as date/time: 2025-08-31 16:19" at bounding box center [451, 262] width 274 height 9
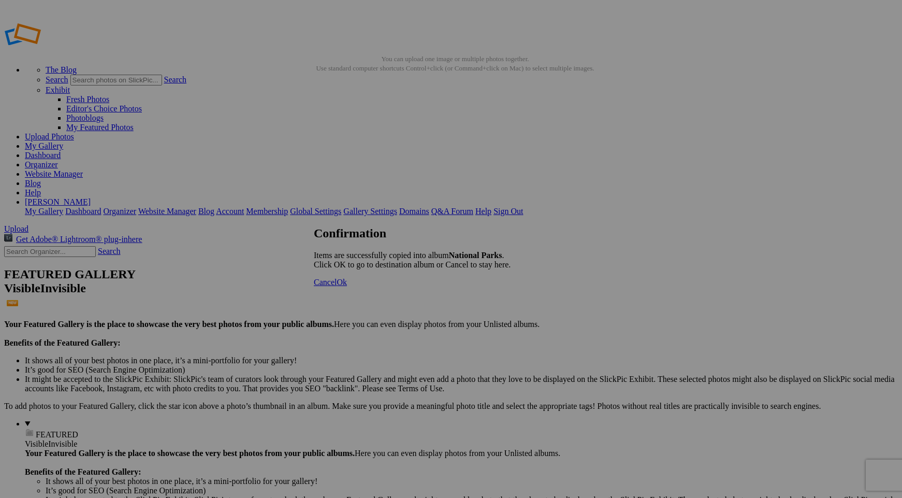
click at [337, 286] on span "Cancel" at bounding box center [325, 282] width 23 height 9
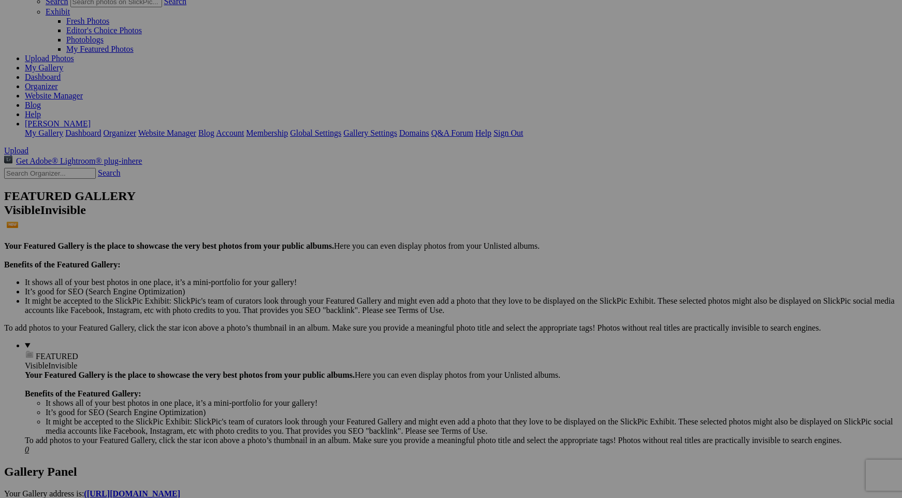
scroll to position [81, 0]
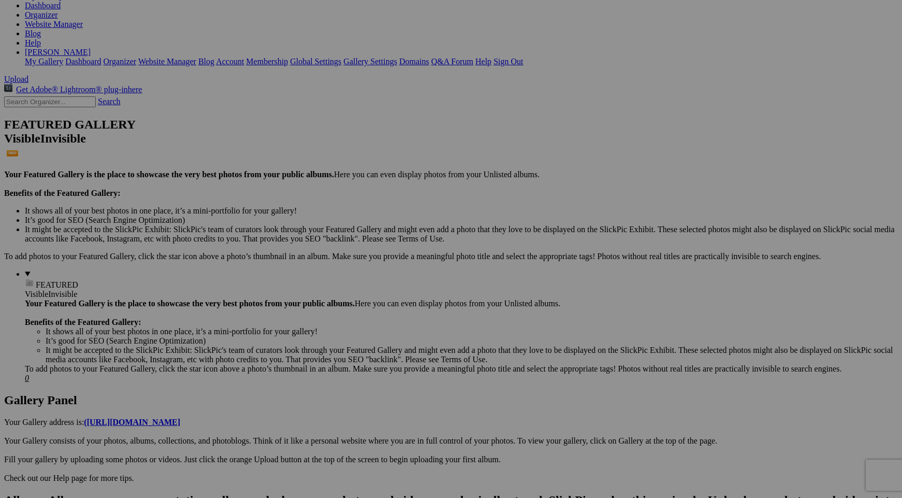
scroll to position [186, 0]
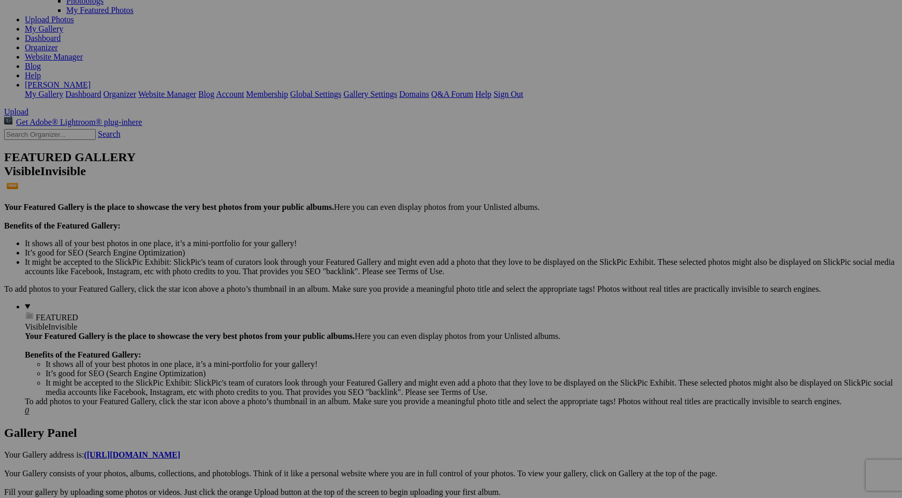
scroll to position [0, 0]
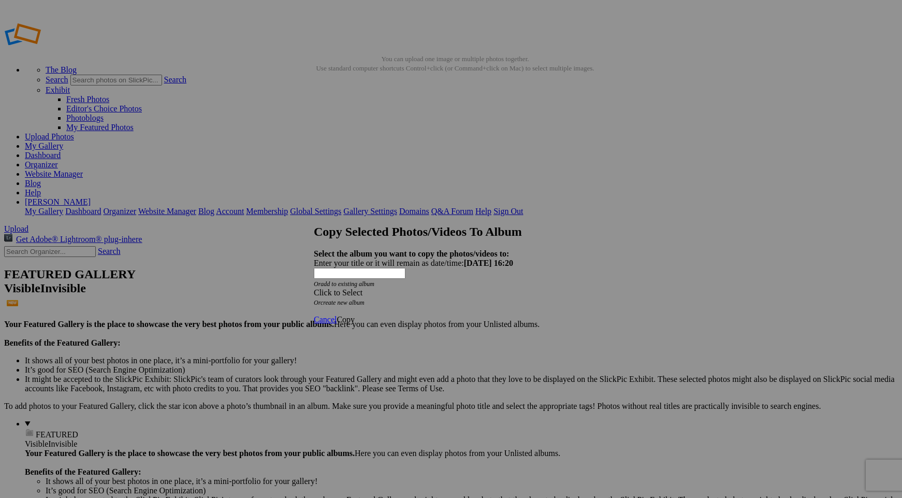
click at [361, 299] on link "create new album" at bounding box center [343, 302] width 44 height 7
click at [361, 258] on div "Enter your title or it will remain as date/time: 2025-08-31 16:20" at bounding box center [451, 262] width 274 height 9
click at [355, 296] on span "Copy" at bounding box center [346, 291] width 18 height 9
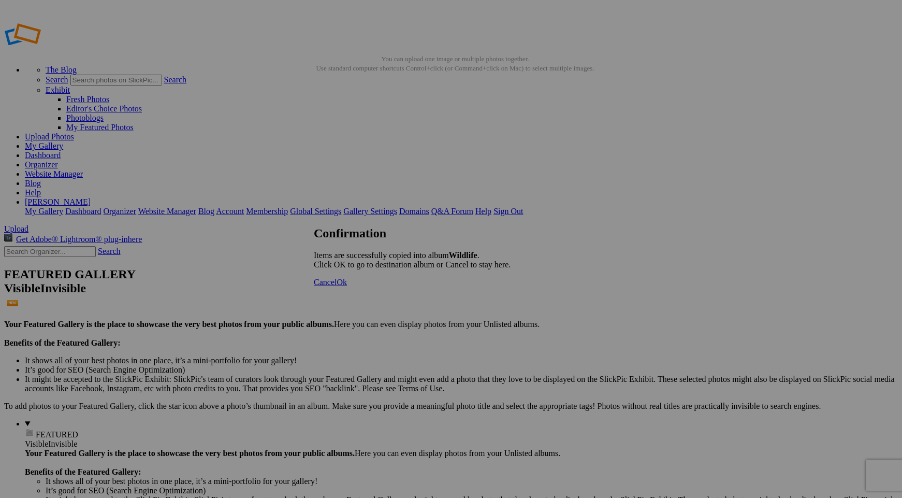
click at [337, 286] on span "Cancel" at bounding box center [325, 282] width 23 height 9
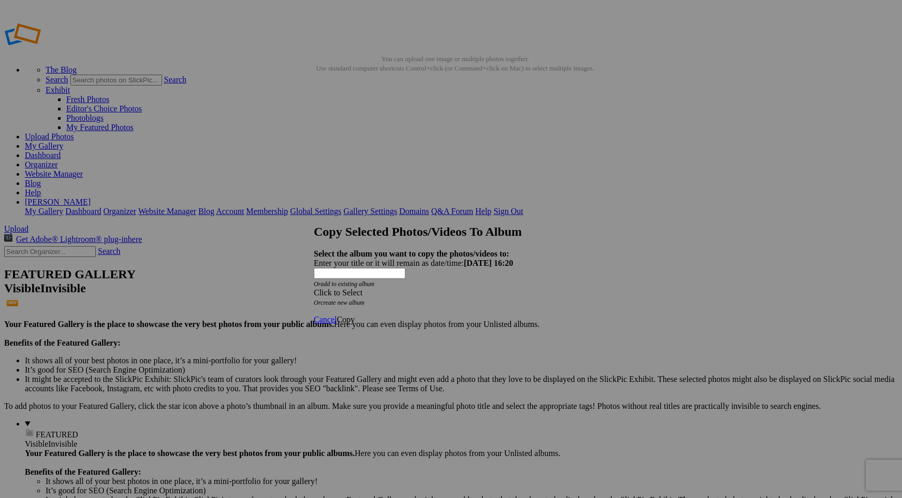
click at [412, 288] on div "Click to Select" at bounding box center [451, 292] width 274 height 9
click at [385, 284] on link "Wildlife" at bounding box center [371, 279] width 27 height 9
click at [355, 315] on span "Copy" at bounding box center [346, 319] width 18 height 9
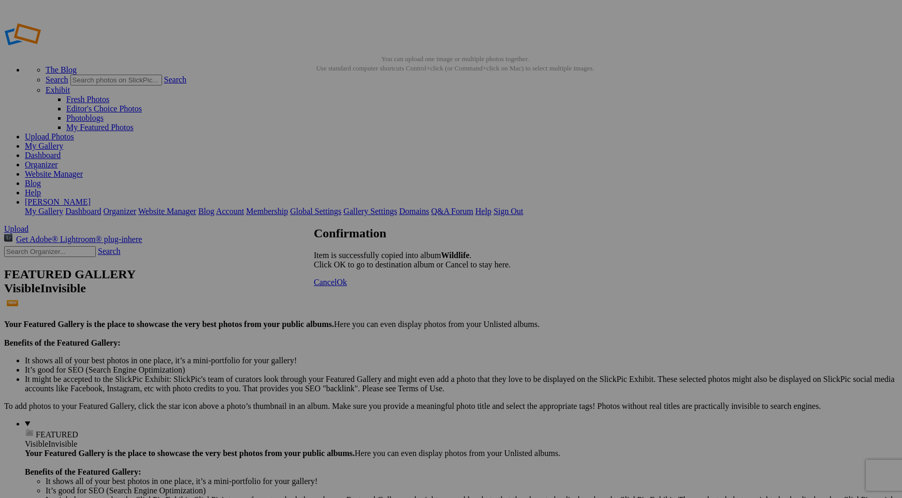
click at [337, 286] on span "Cancel" at bounding box center [325, 282] width 23 height 9
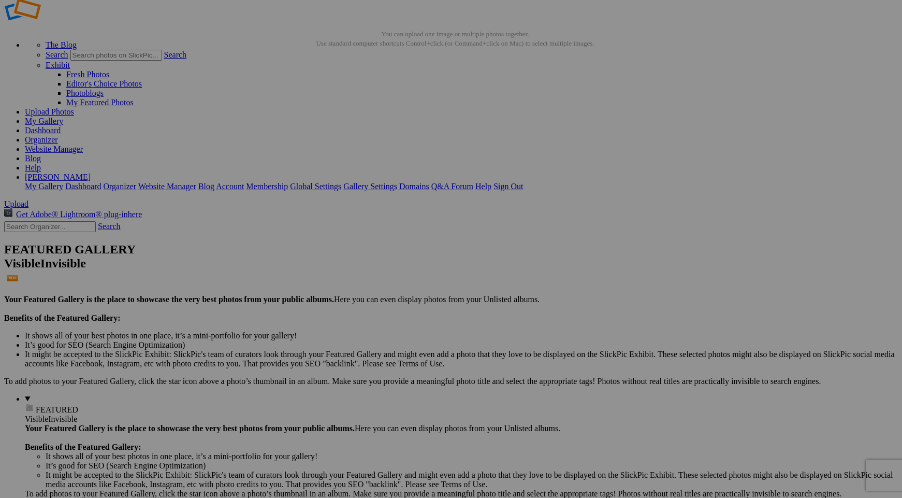
scroll to position [49, 0]
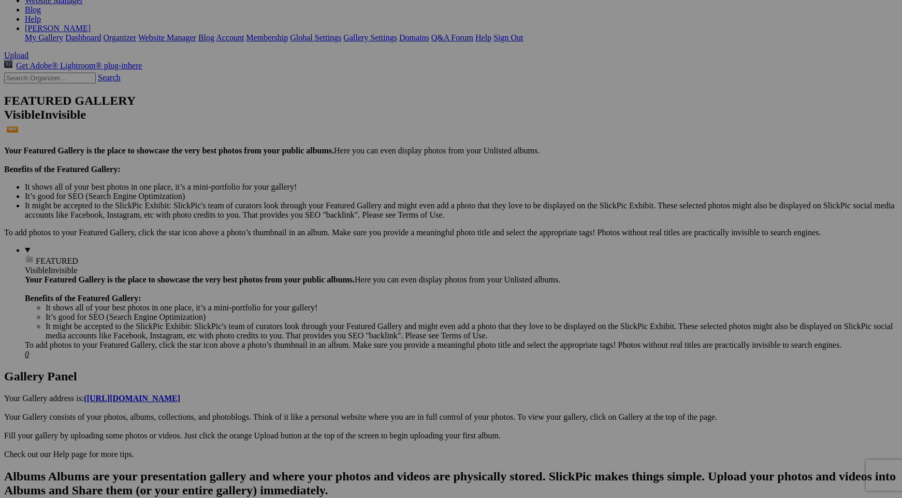
scroll to position [186, 0]
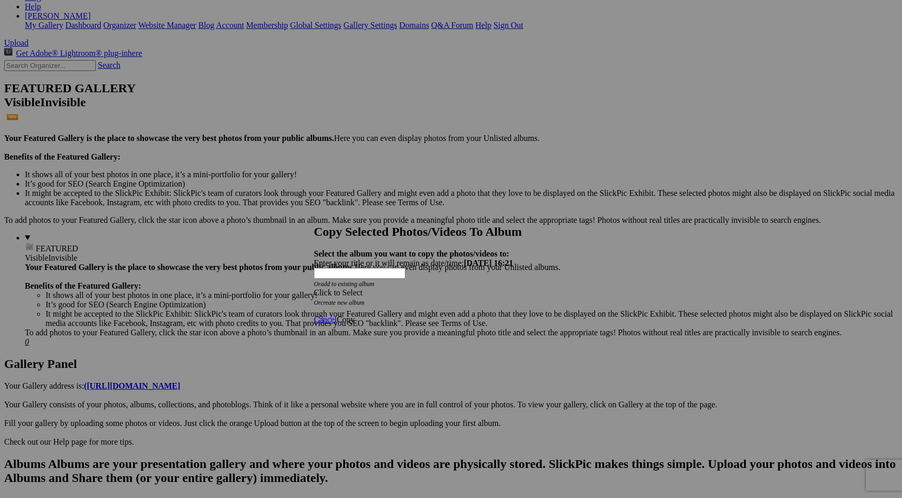
click at [361, 299] on link "create new album" at bounding box center [343, 302] width 44 height 7
click at [362, 258] on div "Enter your title or it will remain as date/time: 2025-08-31 16:21" at bounding box center [451, 262] width 274 height 9
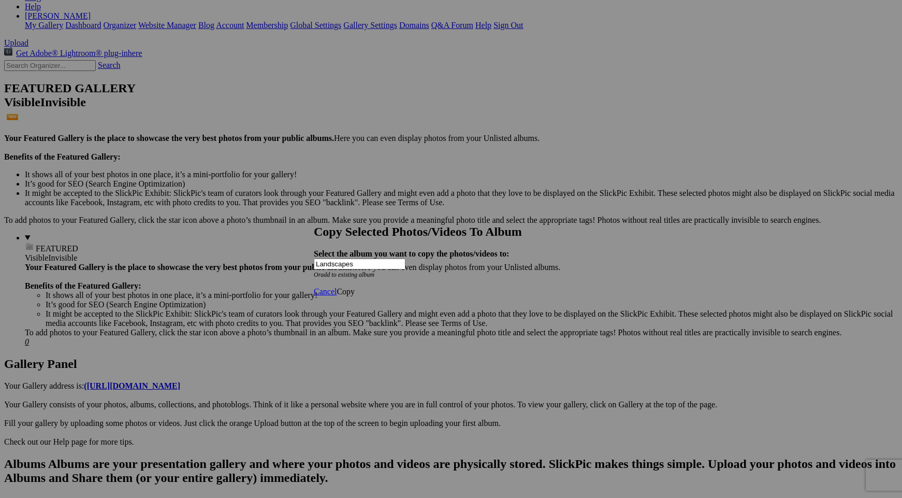
click at [355, 296] on link "Copy" at bounding box center [346, 291] width 18 height 9
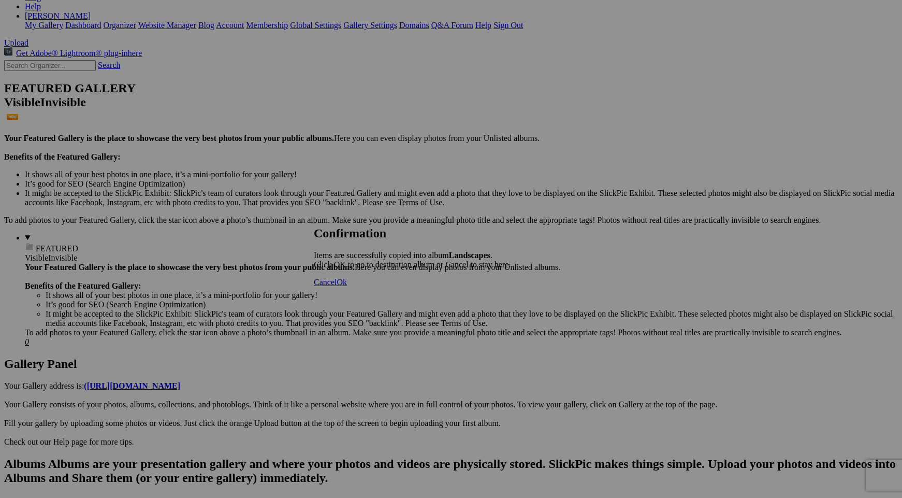
click at [347, 286] on span "Ok" at bounding box center [342, 282] width 10 height 9
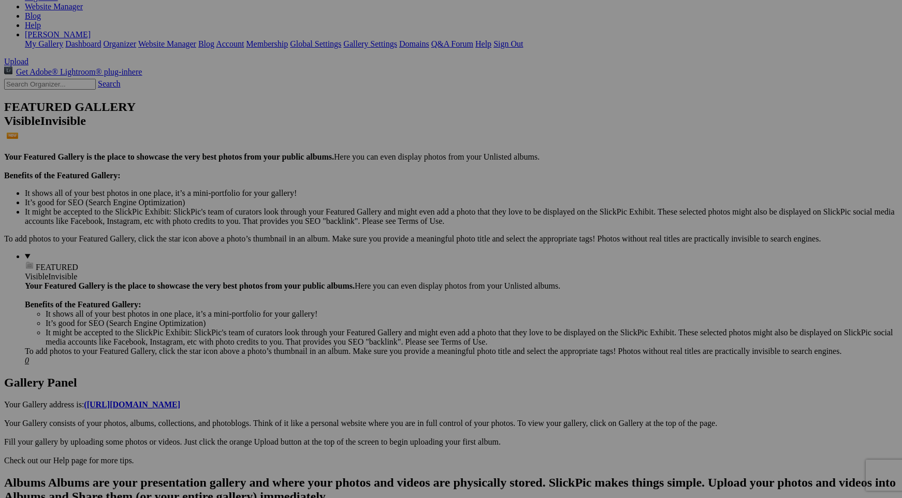
scroll to position [171, 0]
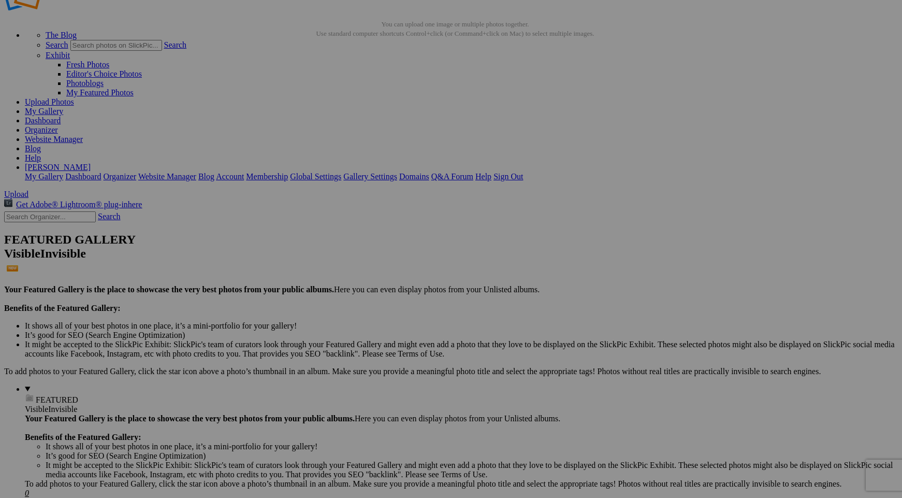
scroll to position [34, 0]
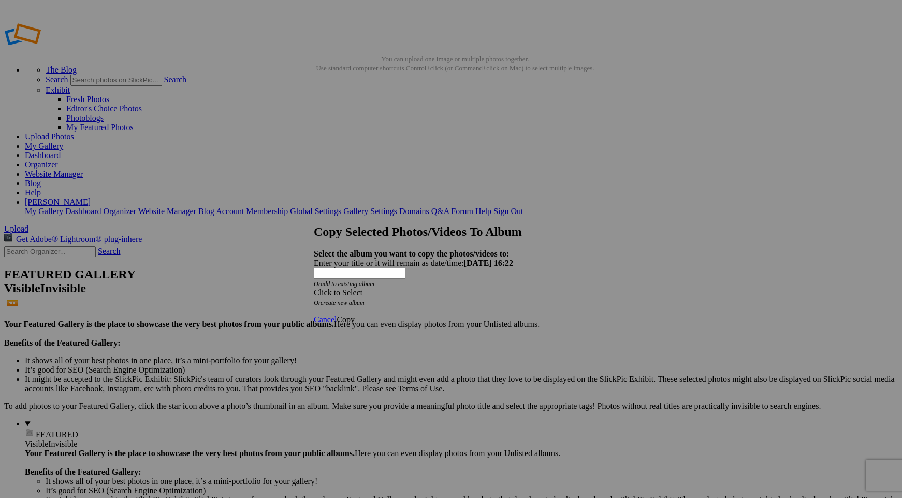
click at [450, 288] on div "Click to Select" at bounding box center [451, 292] width 274 height 9
click at [365, 299] on icon "Or create new album" at bounding box center [339, 302] width 51 height 7
click at [361, 299] on link "create new album" at bounding box center [343, 302] width 44 height 7
click at [363, 258] on div "Enter your title or it will remain as date/time: 2025-08-31 16:22" at bounding box center [451, 262] width 274 height 9
type input "Homepage"
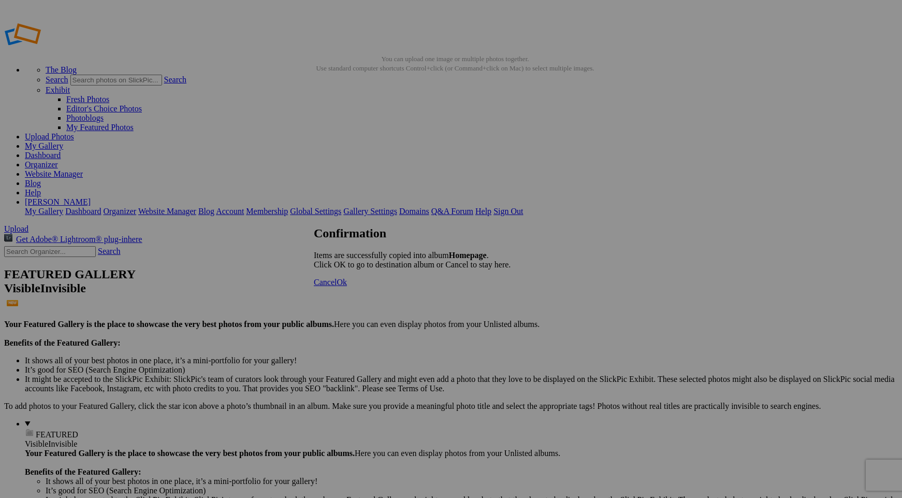
click at [347, 286] on link "Ok" at bounding box center [342, 282] width 10 height 9
drag, startPoint x: 580, startPoint y: 153, endPoint x: 267, endPoint y: 135, distance: 313.8
drag, startPoint x: 479, startPoint y: 160, endPoint x: 371, endPoint y: 143, distance: 109.6
click at [83, 169] on link "Website Manager" at bounding box center [54, 173] width 58 height 9
